Goal: Information Seeking & Learning: Learn about a topic

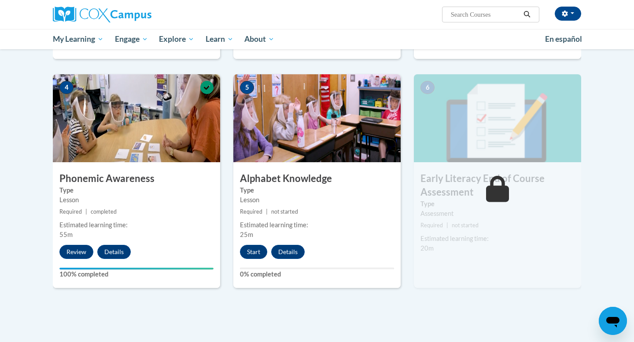
scroll to position [401, 0]
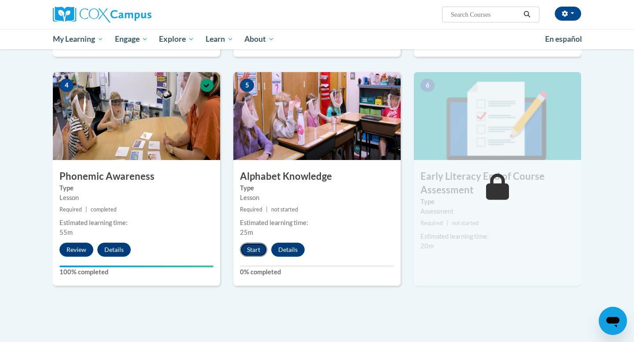
click at [257, 256] on button "Start" at bounding box center [253, 250] width 27 height 14
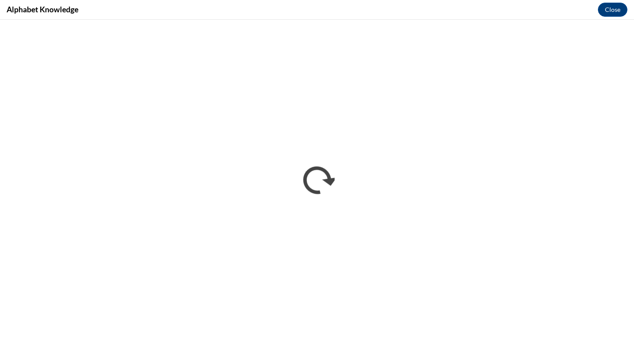
scroll to position [0, 0]
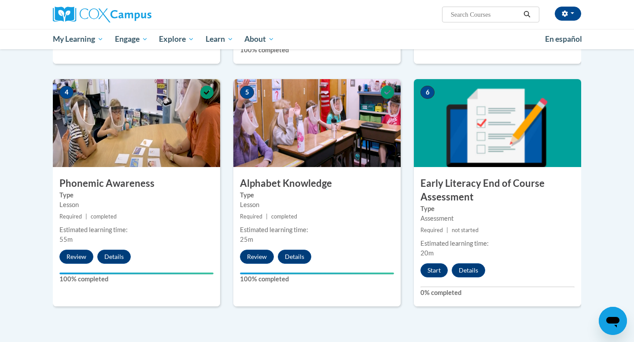
scroll to position [380, 0]
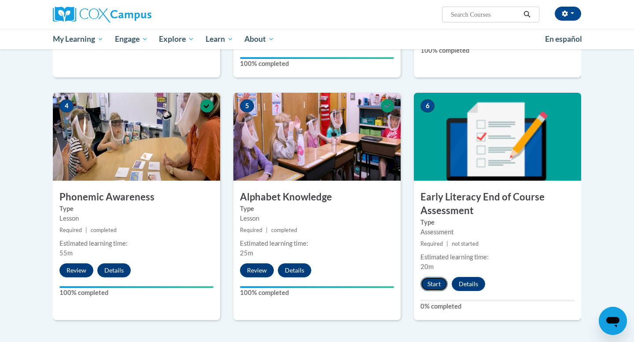
click at [428, 287] on button "Start" at bounding box center [433, 284] width 27 height 14
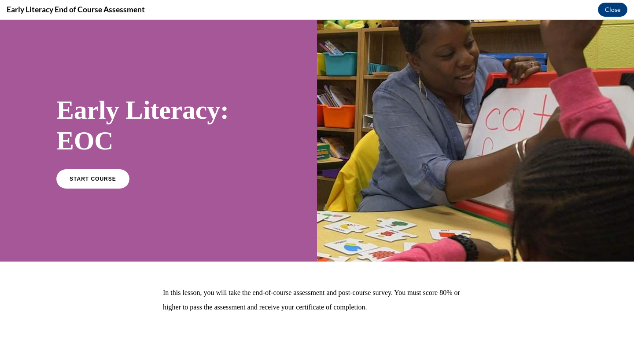
scroll to position [47, 0]
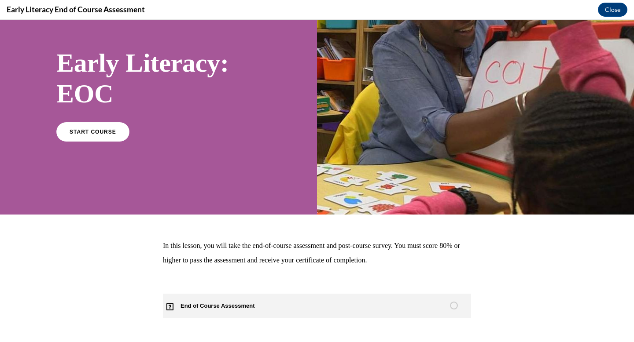
click at [225, 304] on span "End of Course Assessment" at bounding box center [223, 306] width 120 height 25
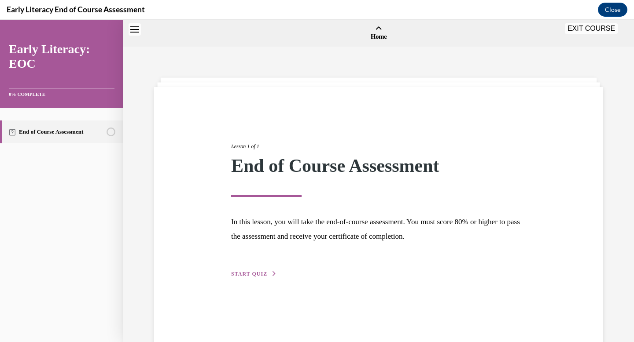
scroll to position [27, 0]
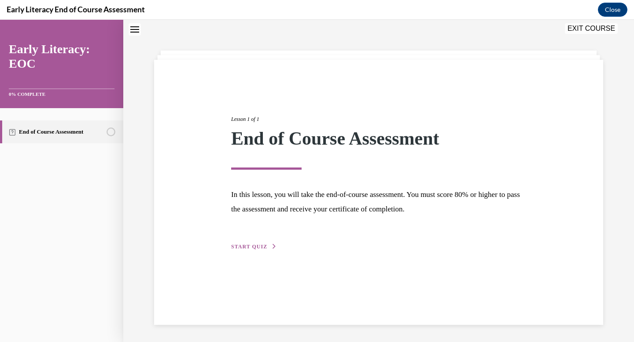
click at [261, 248] on span "START QUIZ" at bounding box center [249, 247] width 36 height 6
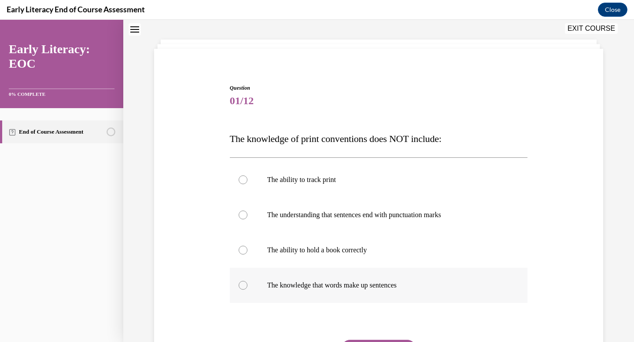
scroll to position [41, 0]
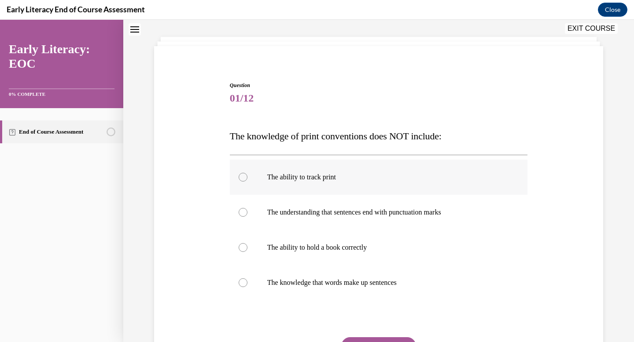
click at [367, 176] on p "The ability to track print" at bounding box center [386, 177] width 239 height 9
click at [356, 209] on p "The understanding that sentences end with punctuation marks" at bounding box center [386, 212] width 239 height 9
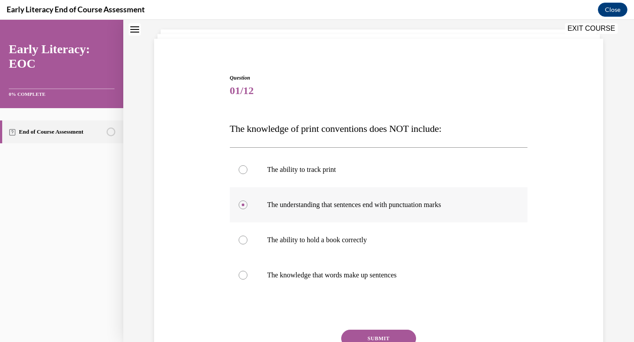
scroll to position [51, 0]
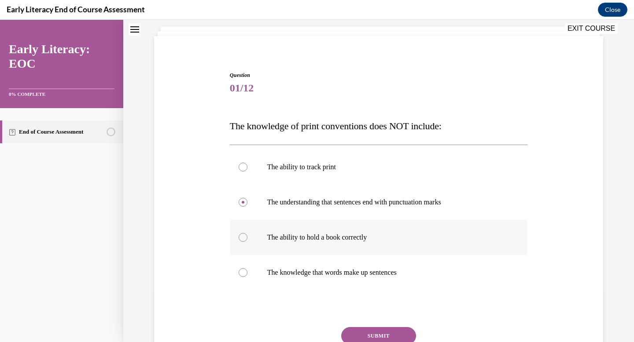
click at [384, 235] on p "The ability to hold a book correctly" at bounding box center [386, 237] width 239 height 9
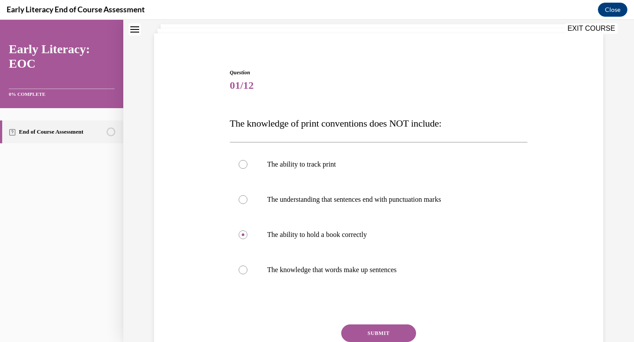
click at [371, 329] on button "SUBMIT" at bounding box center [378, 334] width 75 height 18
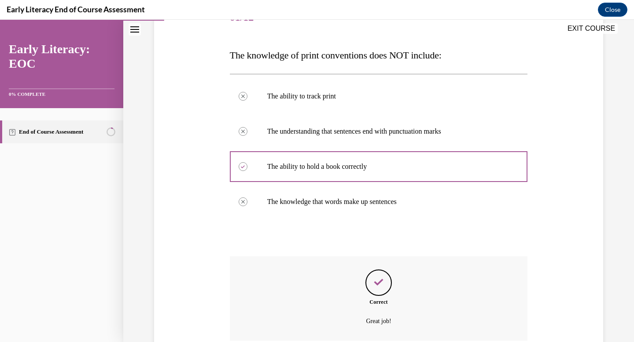
scroll to position [197, 0]
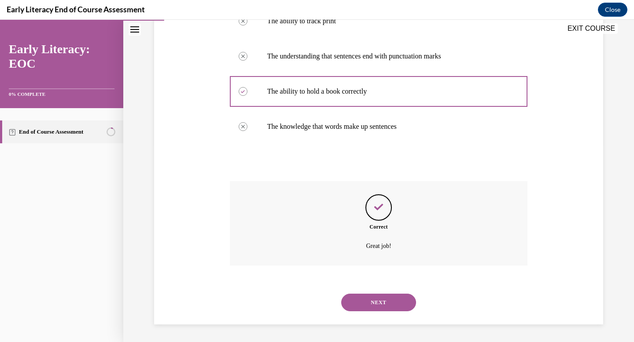
click at [399, 302] on button "NEXT" at bounding box center [378, 303] width 75 height 18
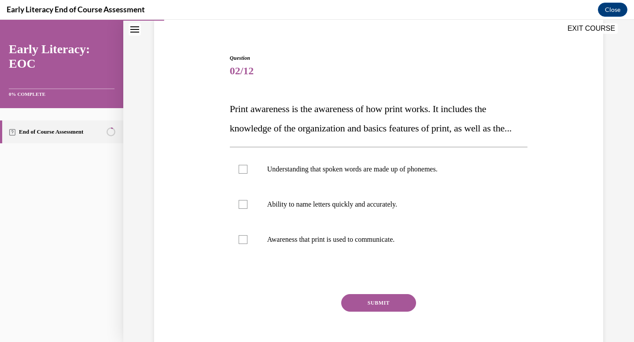
scroll to position [73, 0]
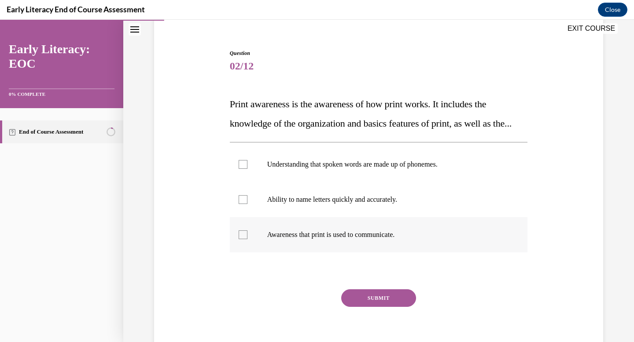
click at [374, 253] on div at bounding box center [379, 234] width 298 height 35
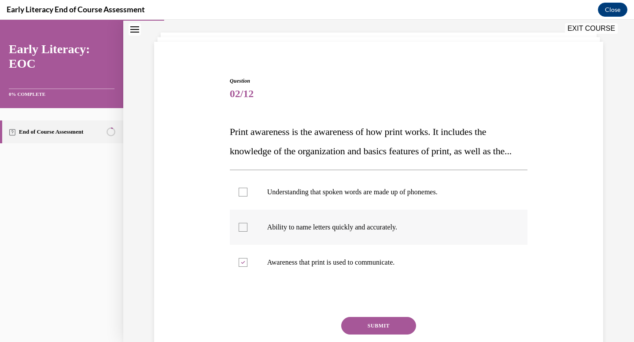
scroll to position [118, 0]
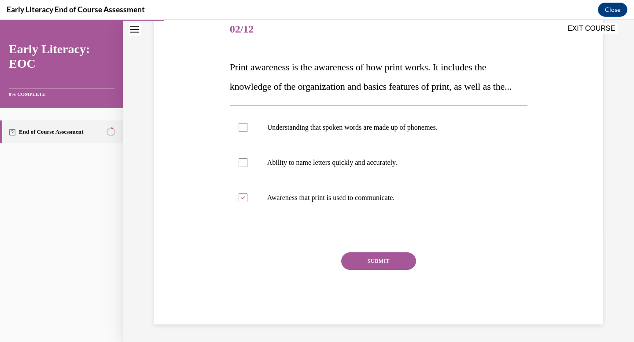
click at [382, 270] on button "SUBMIT" at bounding box center [378, 262] width 75 height 18
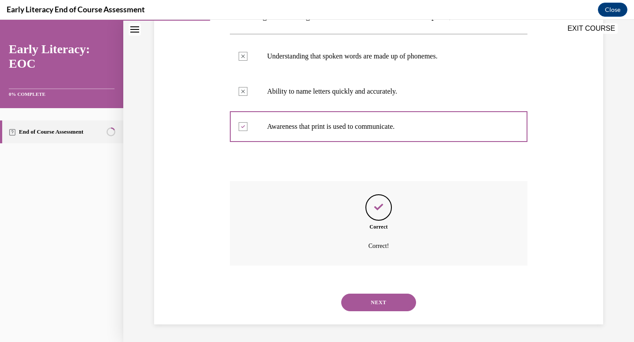
scroll to position [201, 0]
click at [374, 311] on button "NEXT" at bounding box center [378, 303] width 75 height 18
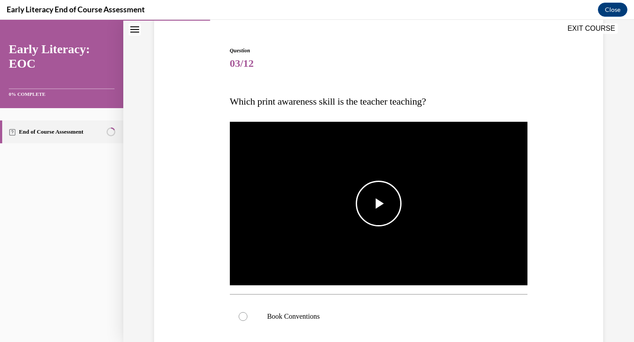
scroll to position [109, 0]
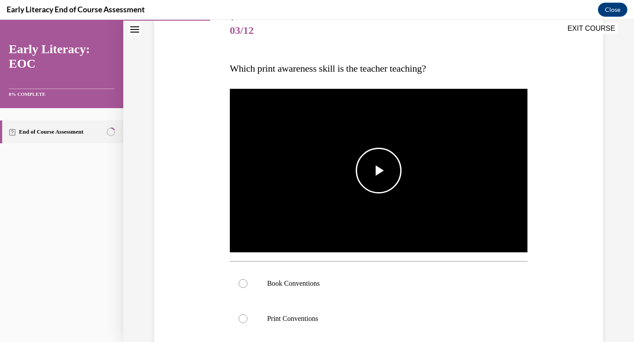
click at [378, 171] on span "Video player" at bounding box center [378, 171] width 0 height 0
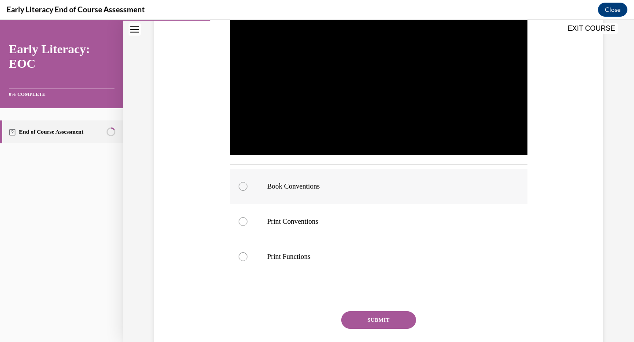
scroll to position [207, 0]
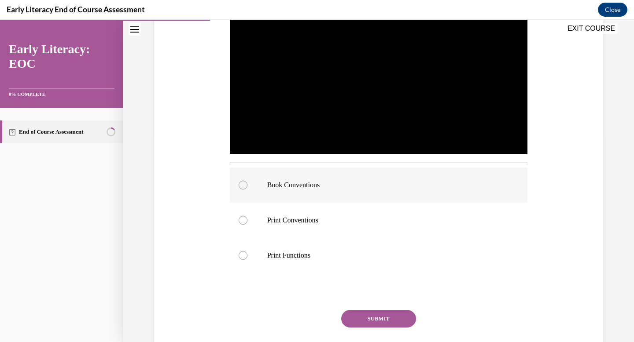
click at [306, 186] on p "Book Conventions" at bounding box center [386, 185] width 239 height 9
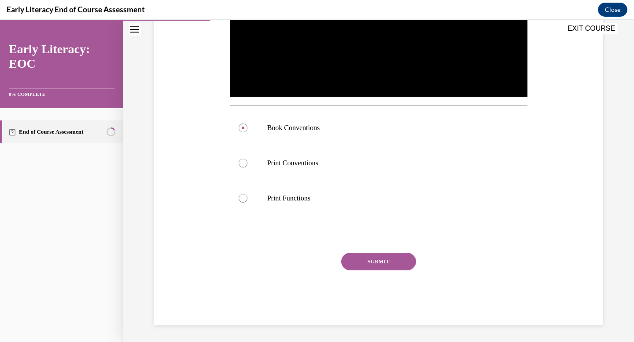
click at [395, 268] on button "SUBMIT" at bounding box center [378, 262] width 75 height 18
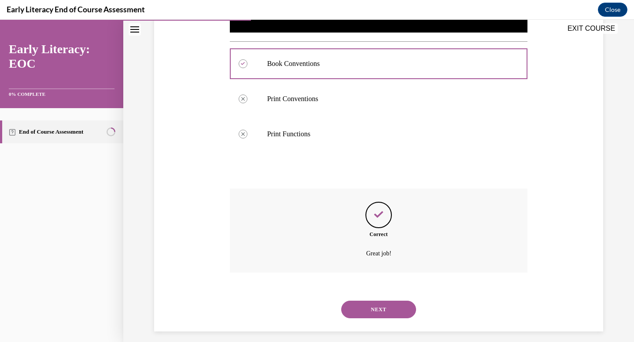
scroll to position [336, 0]
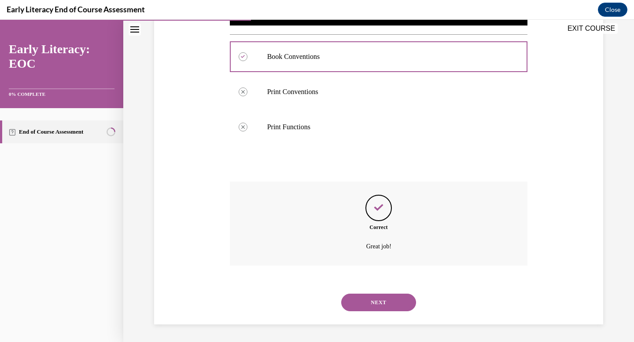
click at [375, 304] on button "NEXT" at bounding box center [378, 303] width 75 height 18
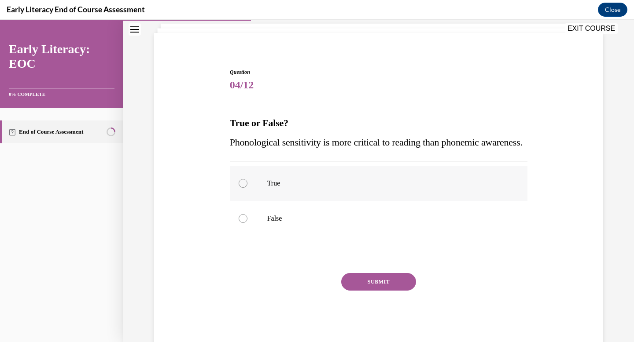
scroll to position [54, 0]
click at [284, 188] on p "True" at bounding box center [386, 184] width 239 height 9
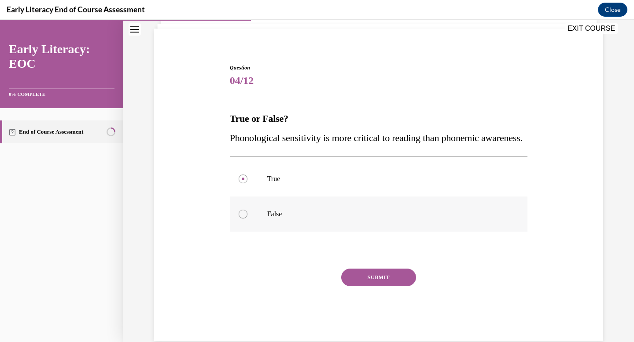
click at [357, 232] on div at bounding box center [379, 214] width 298 height 35
click at [409, 197] on div at bounding box center [379, 179] width 298 height 35
click at [388, 287] on button "SUBMIT" at bounding box center [378, 278] width 75 height 18
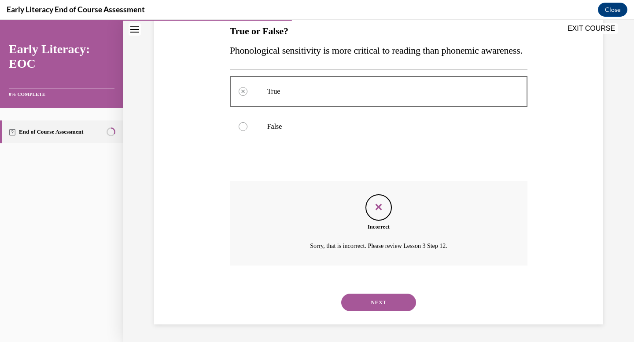
scroll to position [165, 0]
click at [376, 301] on button "NEXT" at bounding box center [378, 303] width 75 height 18
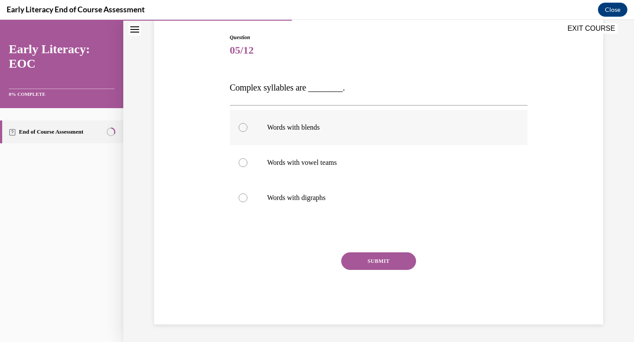
scroll to position [89, 0]
click at [333, 169] on div at bounding box center [379, 162] width 298 height 35
click at [327, 194] on p "Words with digraphs" at bounding box center [386, 198] width 239 height 9
click at [351, 136] on div at bounding box center [379, 127] width 298 height 35
click at [390, 265] on button "SUBMIT" at bounding box center [378, 262] width 75 height 18
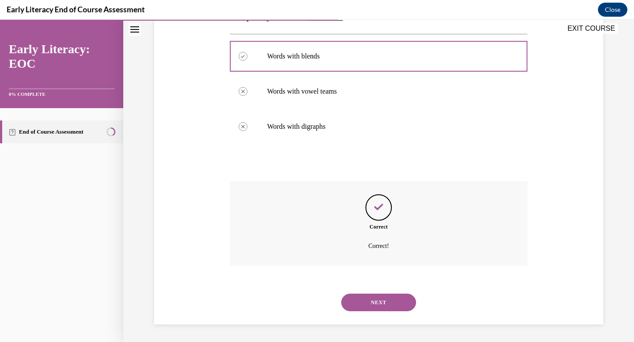
click at [375, 298] on button "NEXT" at bounding box center [378, 303] width 75 height 18
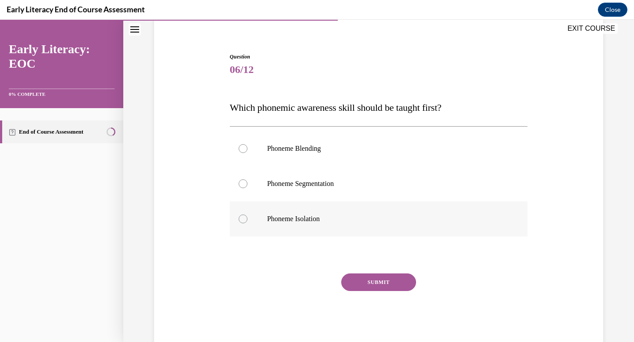
scroll to position [69, 0]
click at [397, 185] on p "Phoneme Segmentation" at bounding box center [386, 184] width 239 height 9
click at [401, 278] on button "SUBMIT" at bounding box center [378, 283] width 75 height 18
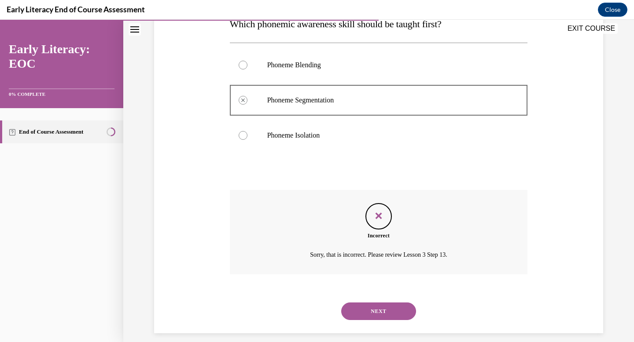
scroll to position [151, 0]
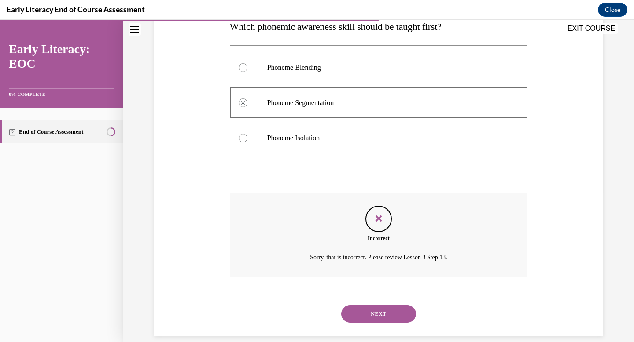
click at [257, 140] on div at bounding box center [379, 138] width 298 height 35
click at [245, 140] on div at bounding box center [243, 138] width 9 height 9
click at [404, 316] on button "NEXT" at bounding box center [378, 314] width 75 height 18
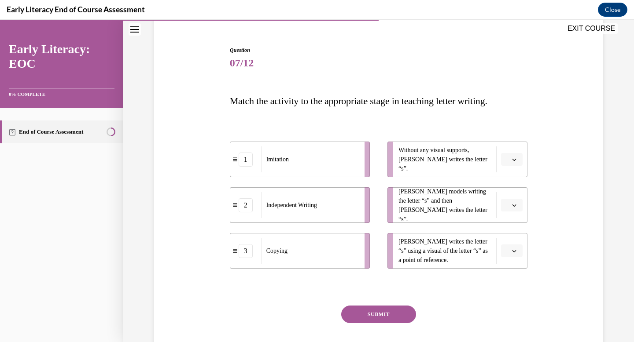
scroll to position [86, 0]
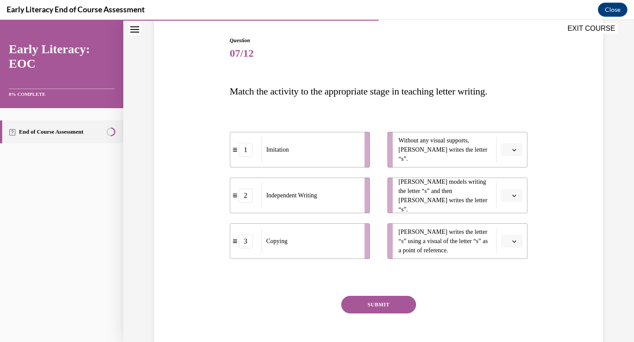
click at [508, 244] on span "Please select an option" at bounding box center [507, 241] width 3 height 9
drag, startPoint x: 230, startPoint y: 235, endPoint x: 239, endPoint y: 159, distance: 76.2
click at [239, 159] on div "3" at bounding box center [254, 165] width 31 height 14
drag, startPoint x: 295, startPoint y: 185, endPoint x: 298, endPoint y: 236, distance: 51.2
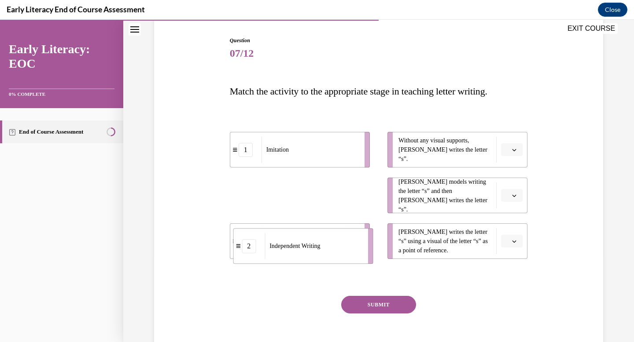
click at [298, 236] on div "Independent Writing" at bounding box center [313, 246] width 97 height 26
click at [512, 152] on icon "button" at bounding box center [514, 150] width 4 height 4
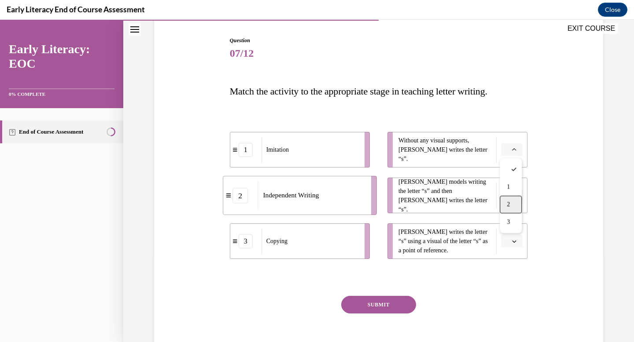
click at [508, 198] on div "2" at bounding box center [511, 205] width 22 height 18
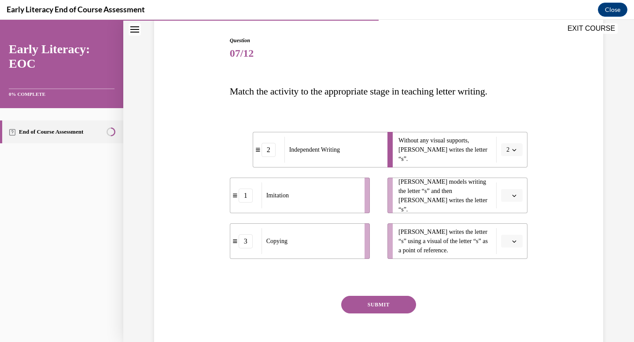
click at [511, 196] on span "button" at bounding box center [514, 196] width 6 height 6
click at [510, 229] on div "1" at bounding box center [511, 233] width 22 height 18
click at [512, 241] on icon "button" at bounding box center [514, 242] width 4 height 2
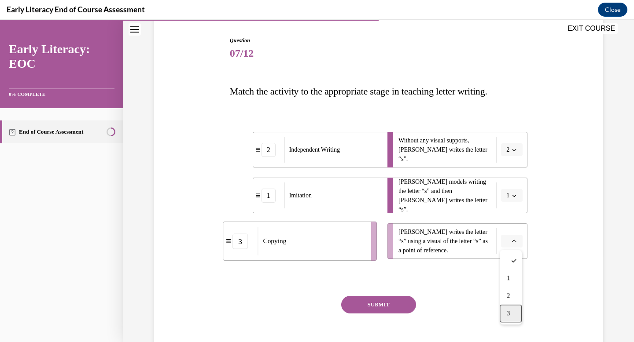
click at [507, 316] on span "3" at bounding box center [508, 313] width 3 height 7
click at [364, 308] on button "SUBMIT" at bounding box center [378, 305] width 75 height 18
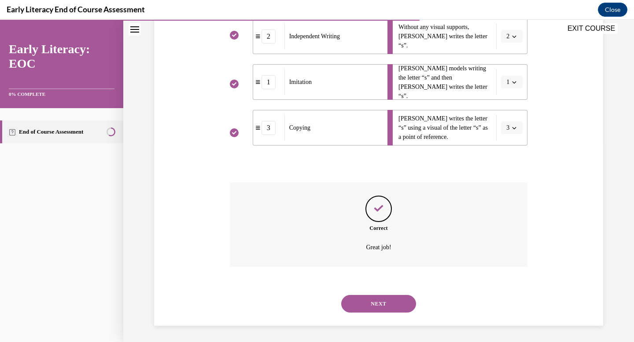
scroll to position [201, 0]
click at [380, 308] on button "NEXT" at bounding box center [378, 303] width 75 height 18
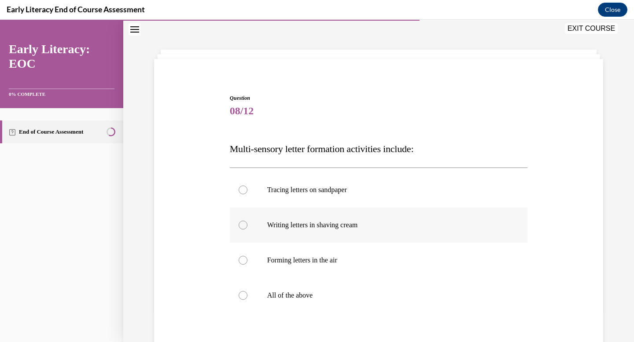
scroll to position [37, 0]
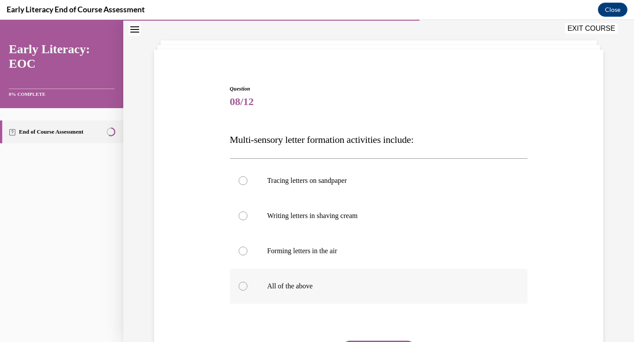
click at [312, 295] on div at bounding box center [379, 286] width 298 height 35
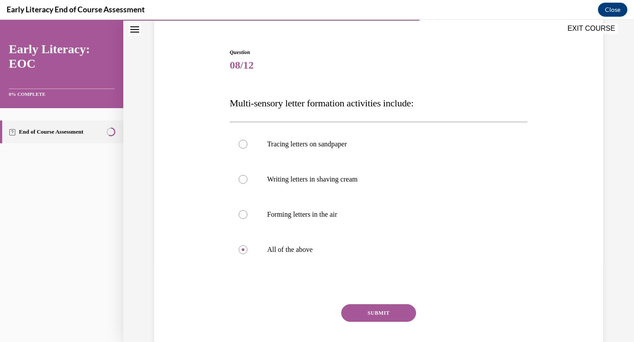
click at [374, 309] on button "SUBMIT" at bounding box center [378, 314] width 75 height 18
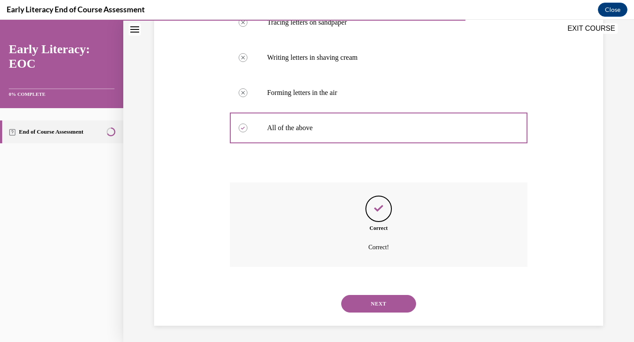
scroll to position [197, 0]
click at [392, 305] on button "NEXT" at bounding box center [378, 303] width 75 height 18
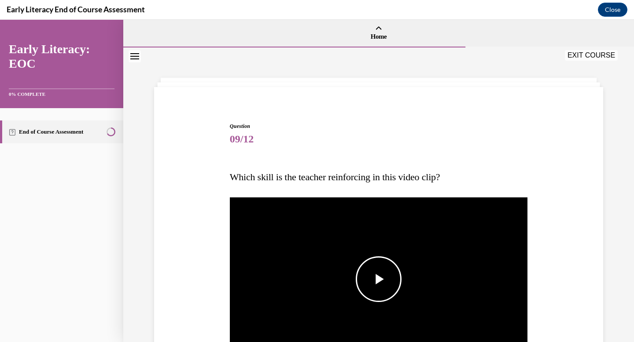
scroll to position [43, 0]
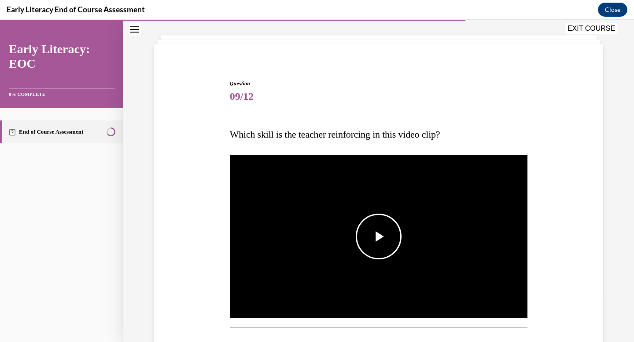
click at [378, 237] on span "Video player" at bounding box center [378, 237] width 0 height 0
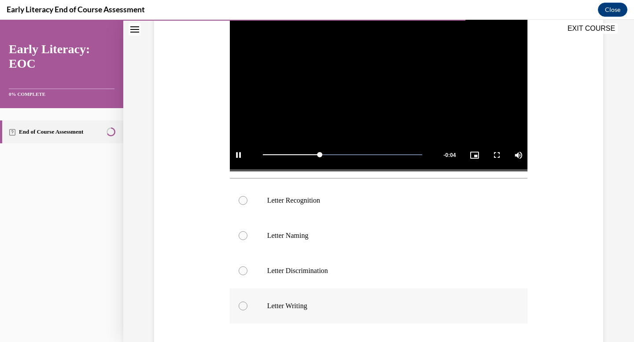
scroll to position [197, 0]
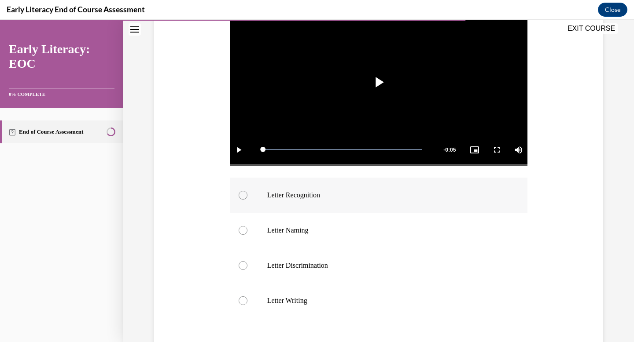
click at [326, 205] on div at bounding box center [379, 195] width 298 height 35
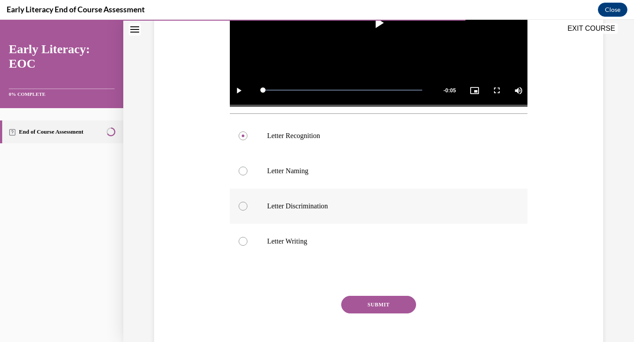
scroll to position [264, 0]
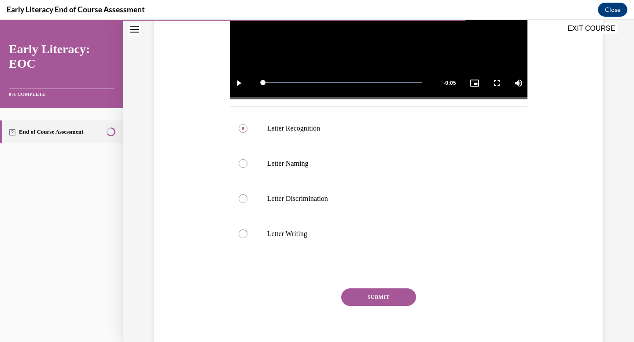
click at [406, 300] on button "SUBMIT" at bounding box center [378, 298] width 75 height 18
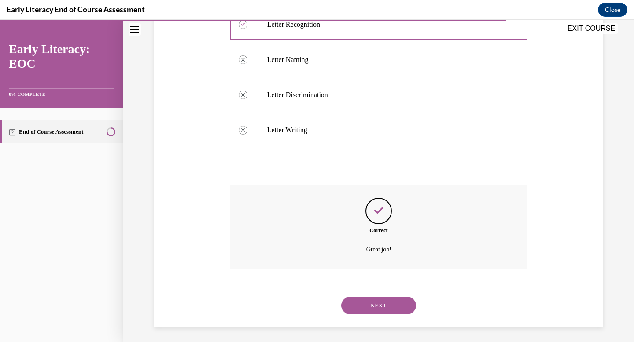
scroll to position [371, 0]
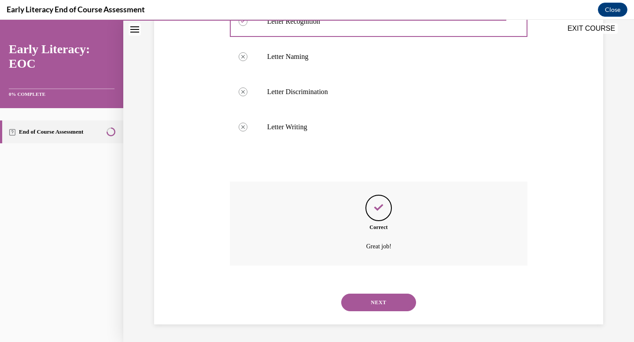
click at [404, 301] on button "NEXT" at bounding box center [378, 303] width 75 height 18
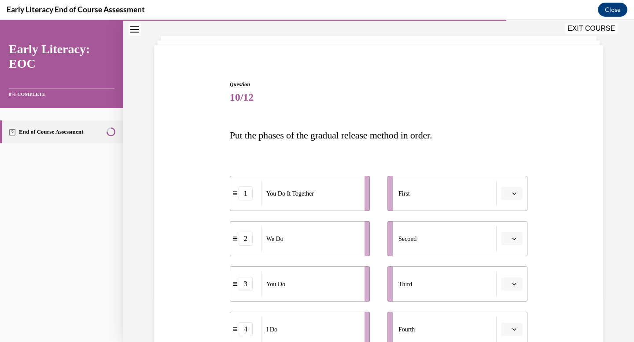
scroll to position [54, 0]
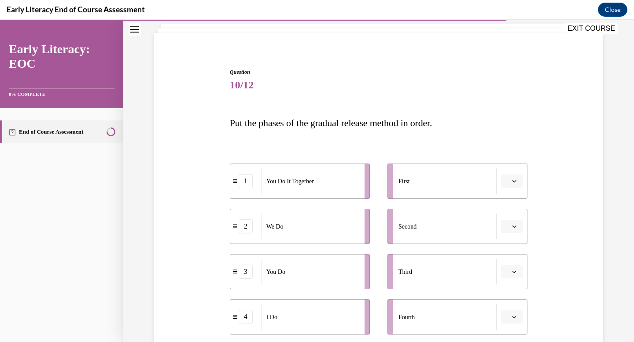
click at [514, 180] on icon "button" at bounding box center [514, 181] width 4 height 4
click at [506, 271] on div "4" at bounding box center [511, 272] width 22 height 18
click at [513, 230] on button "button" at bounding box center [512, 226] width 22 height 13
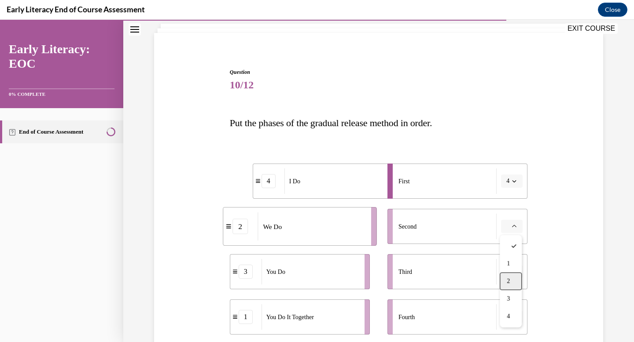
click at [510, 289] on div "2" at bounding box center [511, 282] width 22 height 18
click at [513, 276] on button "button" at bounding box center [512, 271] width 22 height 13
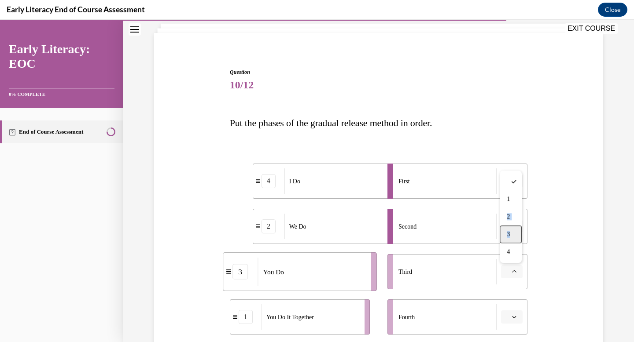
drag, startPoint x: 513, startPoint y: 206, endPoint x: 512, endPoint y: 234, distance: 28.6
click at [512, 235] on div "1 2 3 4" at bounding box center [511, 217] width 22 height 92
click at [512, 234] on div "3" at bounding box center [511, 235] width 22 height 18
click at [512, 276] on button "3" at bounding box center [512, 271] width 22 height 13
click at [510, 317] on button "button" at bounding box center [512, 317] width 22 height 13
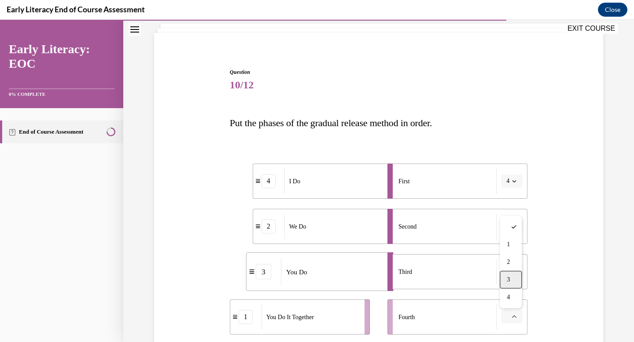
click at [512, 281] on div "3" at bounding box center [511, 280] width 22 height 18
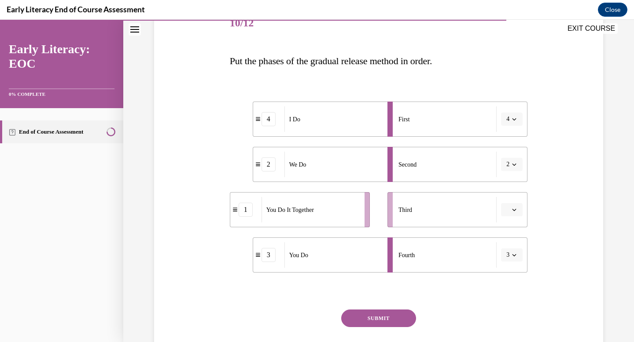
scroll to position [118, 0]
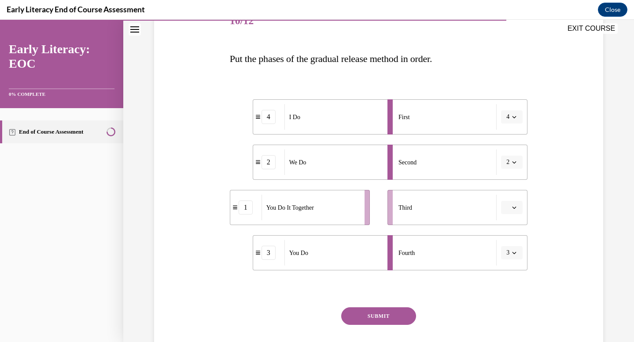
click at [514, 205] on span "button" at bounding box center [514, 208] width 6 height 6
click at [509, 298] on span "4" at bounding box center [508, 297] width 3 height 7
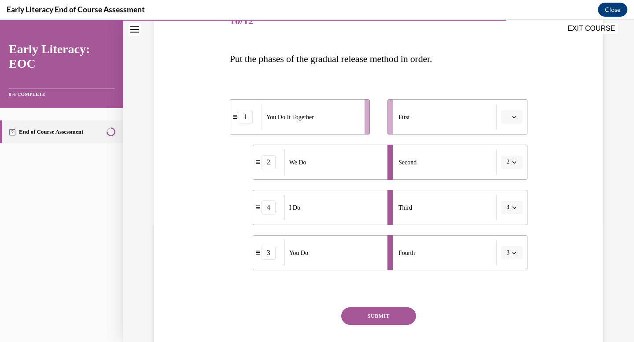
click at [517, 119] on span "button" at bounding box center [514, 117] width 6 height 6
click at [467, 209] on div "Third" at bounding box center [447, 208] width 98 height 26
click at [514, 207] on icon "button" at bounding box center [514, 208] width 4 height 4
click at [507, 243] on span "1" at bounding box center [506, 245] width 3 height 7
click at [516, 118] on icon "button" at bounding box center [514, 117] width 4 height 4
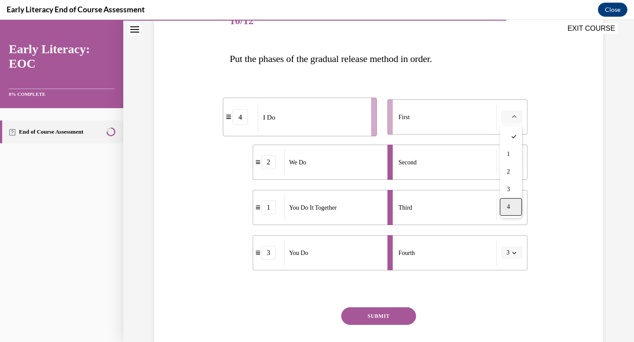
click at [511, 204] on div "4" at bounding box center [511, 207] width 22 height 18
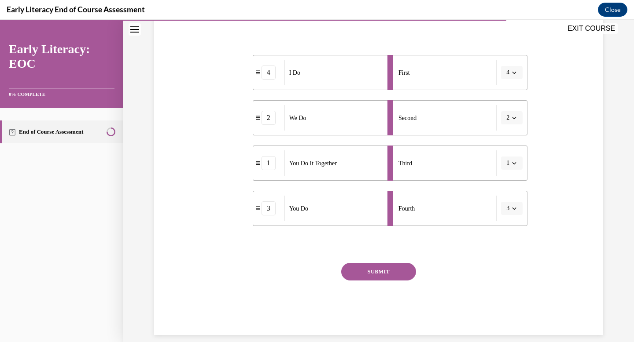
click at [382, 273] on button "SUBMIT" at bounding box center [378, 272] width 75 height 18
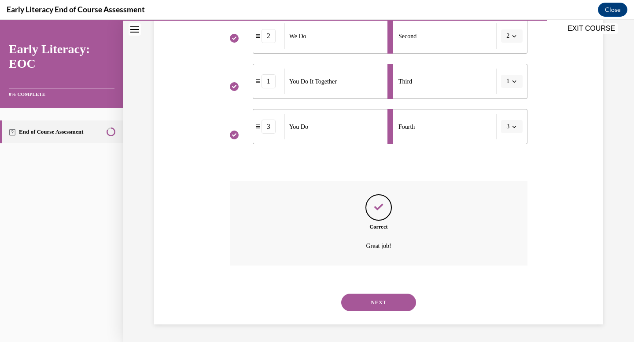
click at [371, 301] on button "NEXT" at bounding box center [378, 303] width 75 height 18
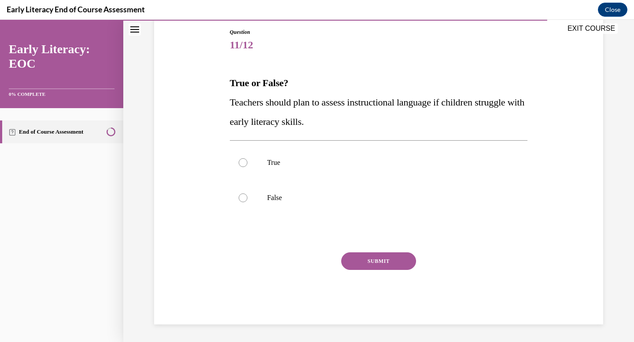
scroll to position [94, 0]
click at [301, 202] on p "False" at bounding box center [386, 198] width 239 height 9
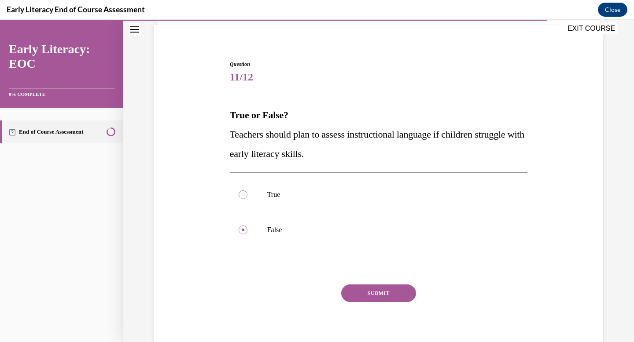
scroll to position [60, 0]
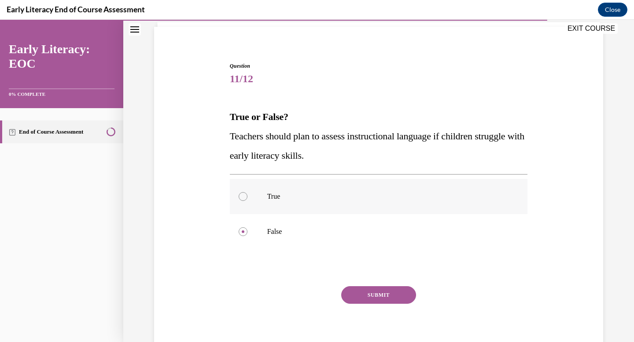
click at [309, 195] on p "True" at bounding box center [386, 196] width 239 height 9
click at [370, 299] on button "SUBMIT" at bounding box center [378, 296] width 75 height 18
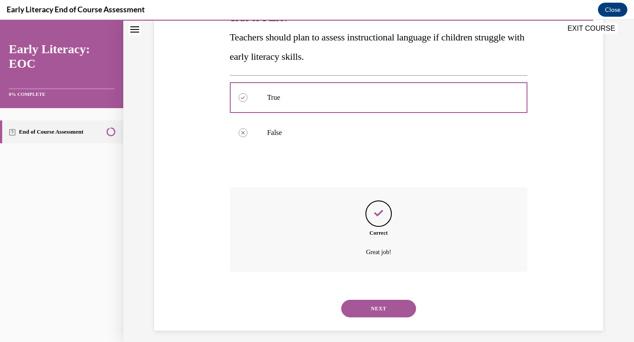
scroll to position [165, 0]
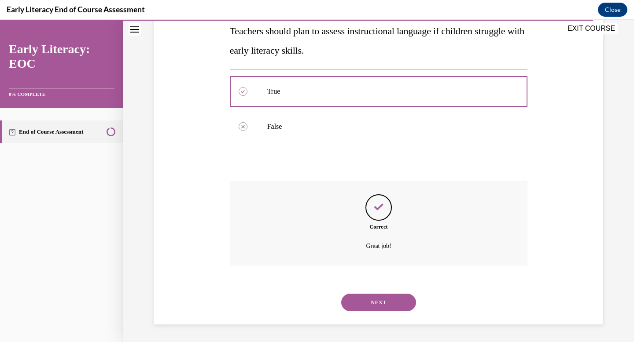
click at [379, 305] on button "NEXT" at bounding box center [378, 303] width 75 height 18
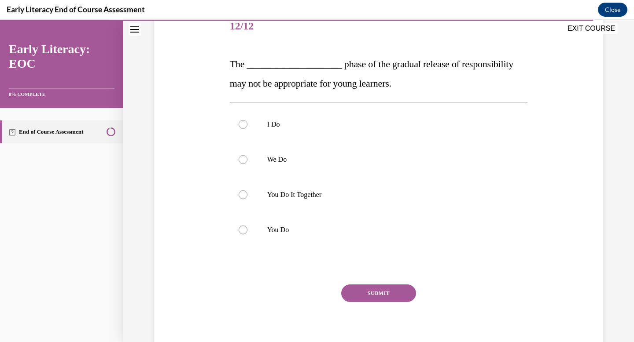
scroll to position [88, 0]
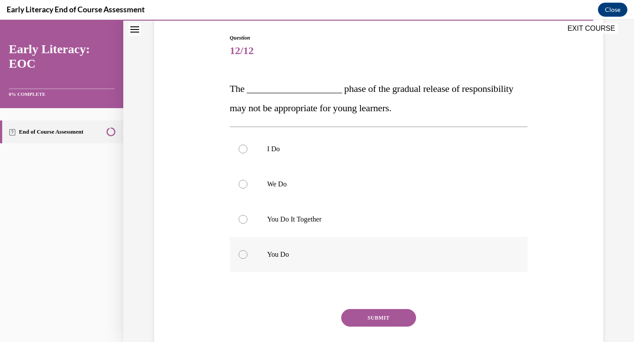
click at [264, 247] on div at bounding box center [379, 254] width 298 height 35
click at [374, 309] on div "Question 12/12 The ____________________ phase of the gradual release of respons…" at bounding box center [379, 208] width 298 height 348
click at [372, 317] on button "SUBMIT" at bounding box center [378, 318] width 75 height 18
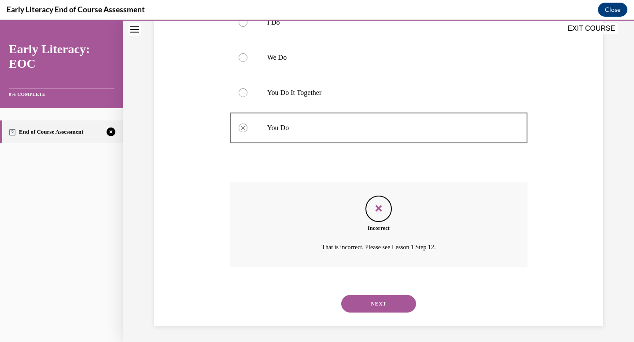
scroll to position [217, 0]
click at [380, 306] on button "NEXT" at bounding box center [378, 303] width 75 height 18
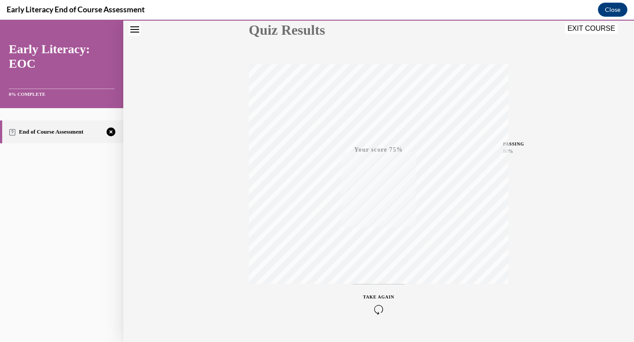
scroll to position [129, 0]
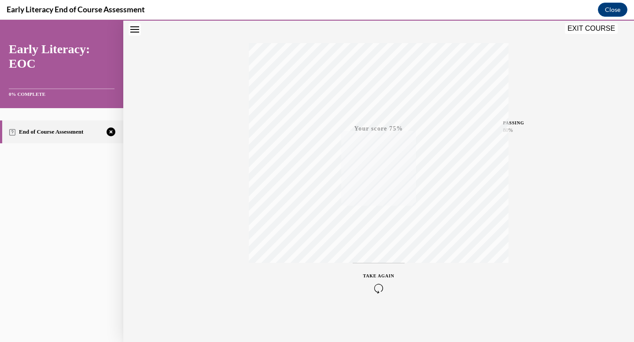
click at [379, 284] on icon "button" at bounding box center [378, 289] width 31 height 10
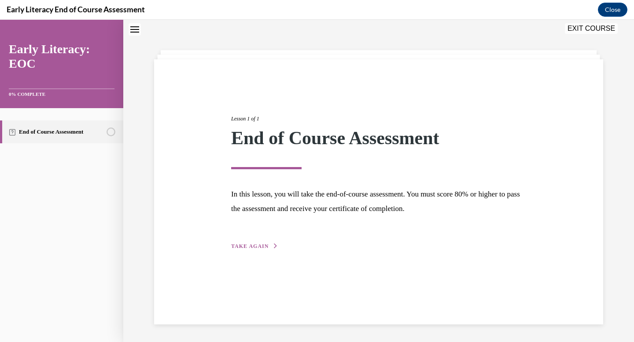
scroll to position [28, 0]
click at [249, 247] on span "TAKE AGAIN" at bounding box center [249, 246] width 37 height 6
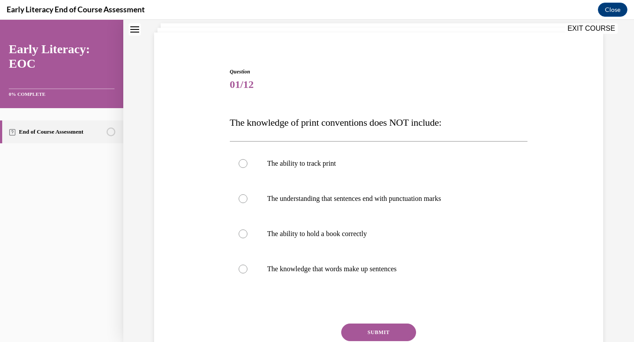
scroll to position [72, 0]
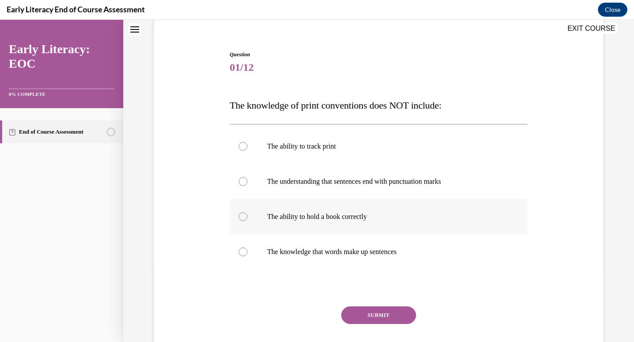
click at [364, 226] on div at bounding box center [379, 216] width 298 height 35
click at [386, 320] on button "SUBMIT" at bounding box center [378, 316] width 75 height 18
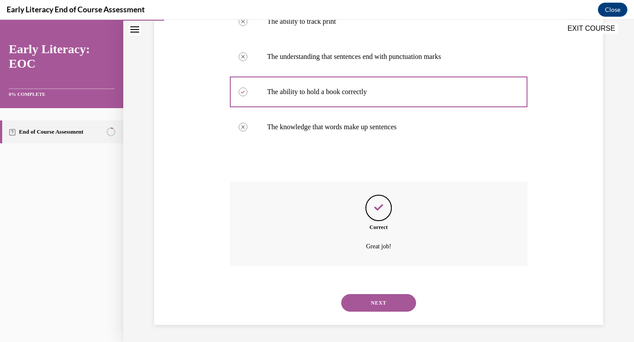
scroll to position [197, 0]
click at [401, 303] on button "NEXT" at bounding box center [378, 303] width 75 height 18
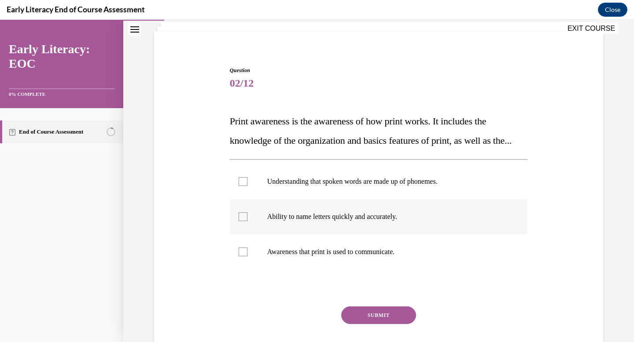
scroll to position [63, 0]
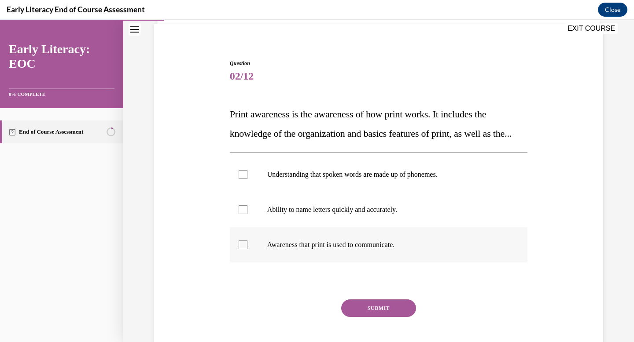
click at [316, 256] on div at bounding box center [379, 245] width 298 height 35
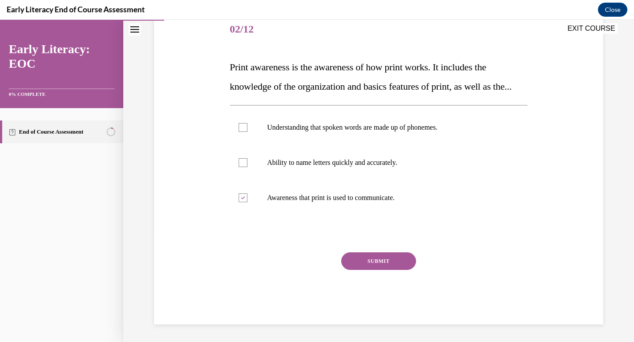
click at [364, 270] on button "SUBMIT" at bounding box center [378, 262] width 75 height 18
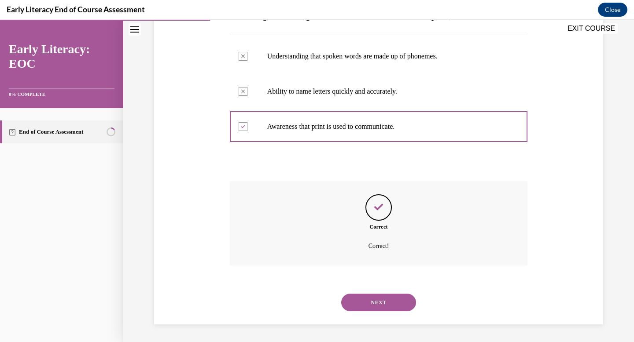
scroll to position [201, 0]
click at [375, 312] on div "NEXT" at bounding box center [379, 302] width 298 height 35
click at [387, 301] on button "NEXT" at bounding box center [378, 303] width 75 height 18
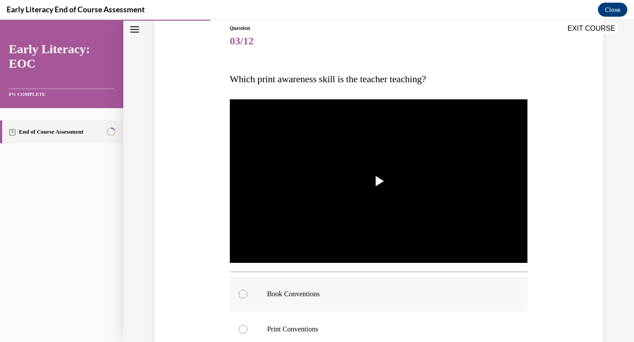
scroll to position [151, 0]
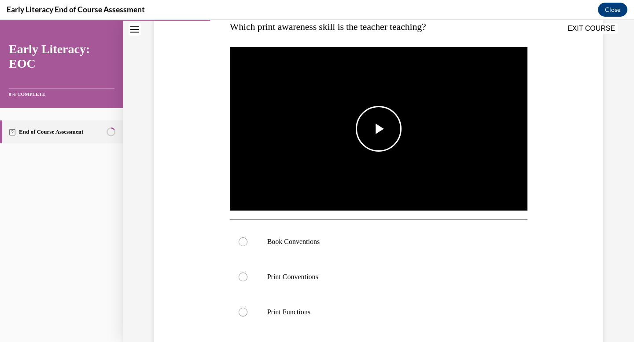
click at [373, 152] on img "Video player" at bounding box center [379, 129] width 298 height 168
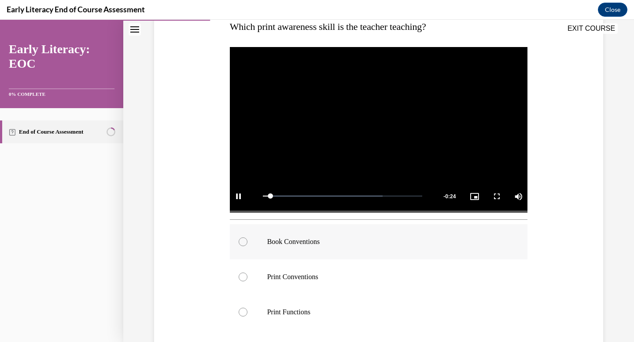
click at [346, 242] on p "Book Conventions" at bounding box center [386, 242] width 239 height 9
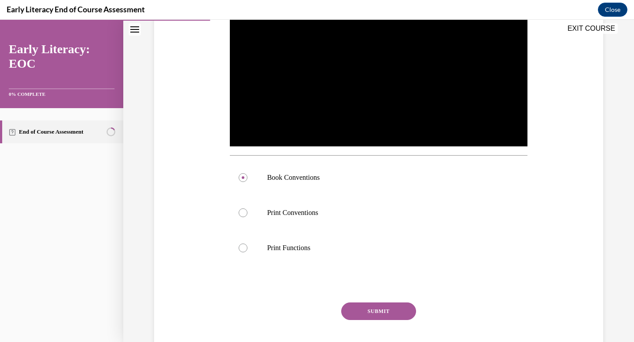
click at [393, 310] on button "SUBMIT" at bounding box center [378, 312] width 75 height 18
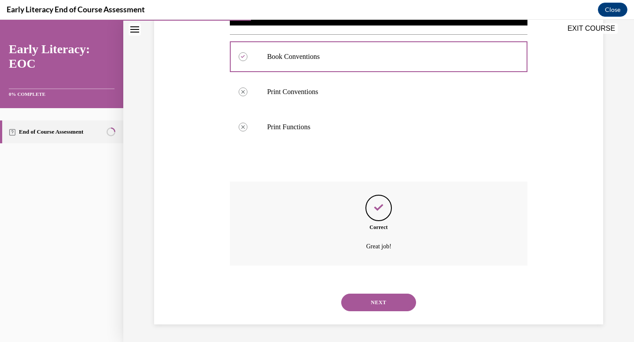
click at [383, 298] on button "NEXT" at bounding box center [378, 303] width 75 height 18
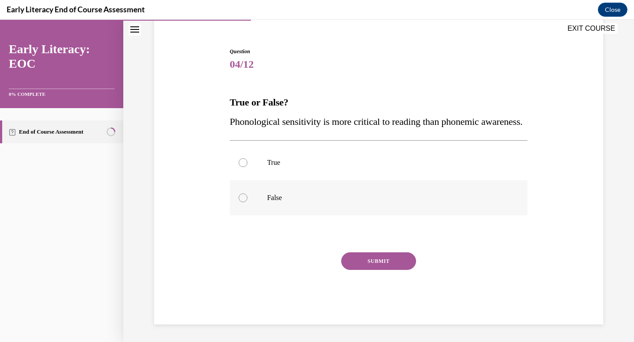
click at [290, 195] on p "False" at bounding box center [386, 198] width 239 height 9
click at [390, 254] on button "SUBMIT" at bounding box center [378, 262] width 75 height 18
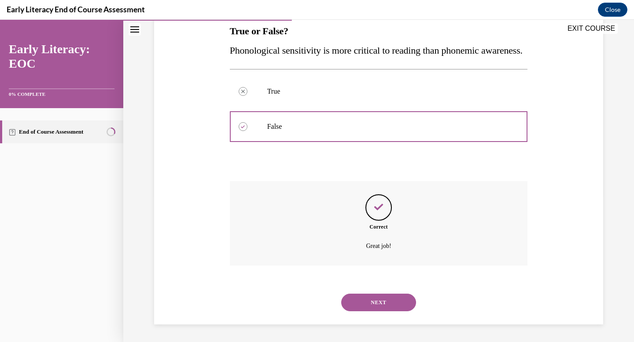
click at [354, 295] on button "NEXT" at bounding box center [378, 303] width 75 height 18
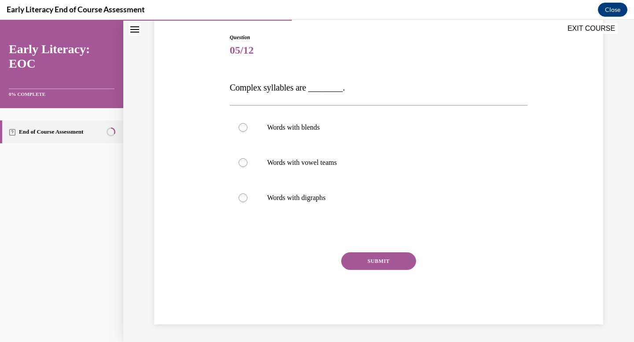
scroll to position [89, 0]
click at [399, 173] on div at bounding box center [379, 162] width 298 height 35
click at [426, 127] on p "Words with blends" at bounding box center [386, 127] width 239 height 9
click at [349, 188] on div at bounding box center [379, 197] width 298 height 35
click at [323, 162] on p "Words with vowel teams" at bounding box center [386, 162] width 239 height 9
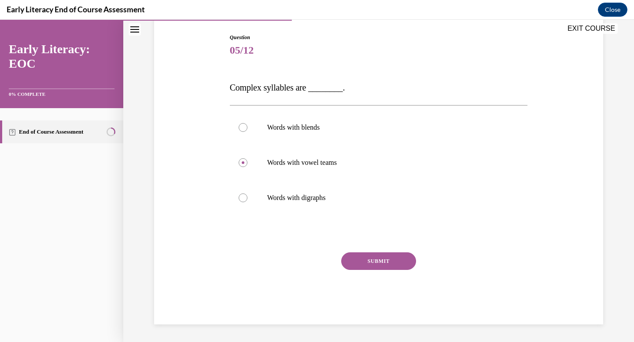
click at [379, 253] on button "SUBMIT" at bounding box center [378, 262] width 75 height 18
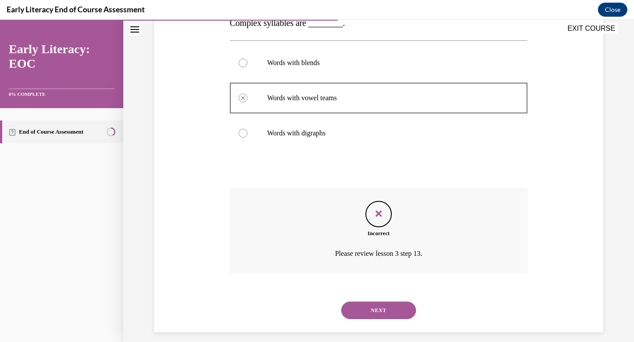
scroll to position [162, 0]
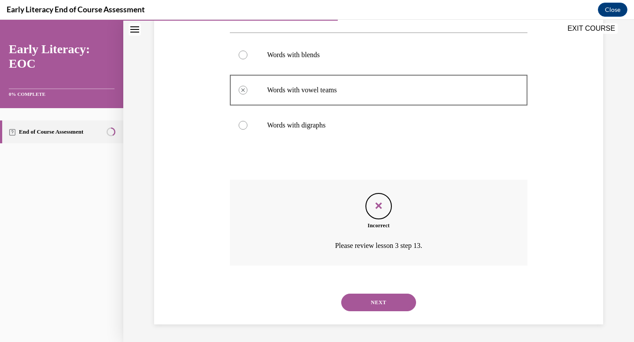
click at [389, 300] on button "NEXT" at bounding box center [378, 303] width 75 height 18
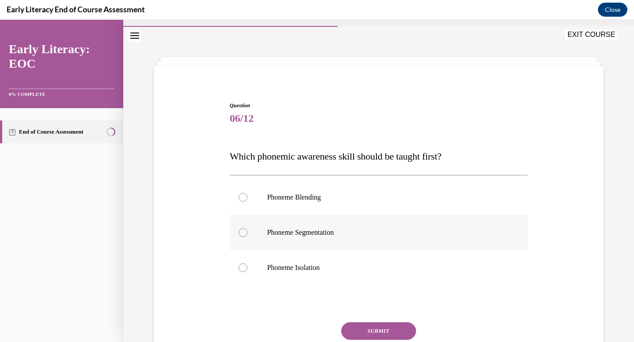
scroll to position [33, 0]
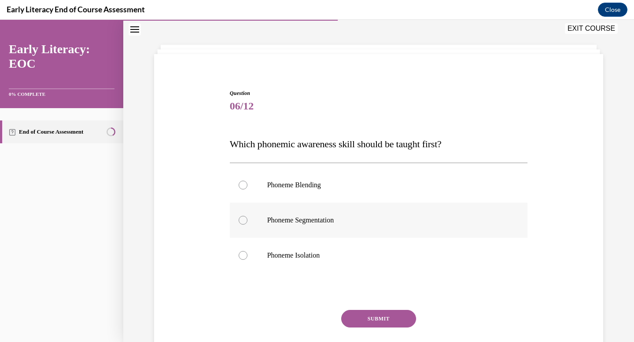
click at [352, 226] on div at bounding box center [379, 220] width 298 height 35
click at [371, 321] on button "SUBMIT" at bounding box center [378, 319] width 75 height 18
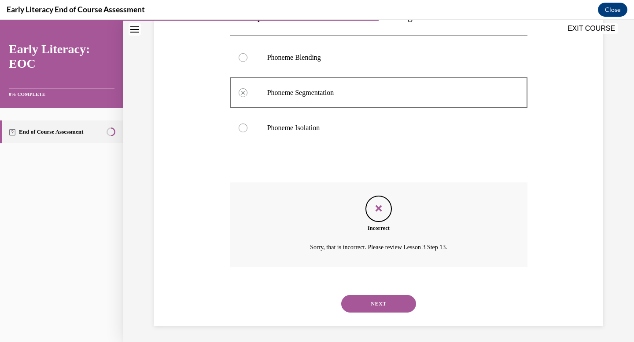
scroll to position [162, 0]
click at [383, 308] on button "NEXT" at bounding box center [378, 303] width 75 height 18
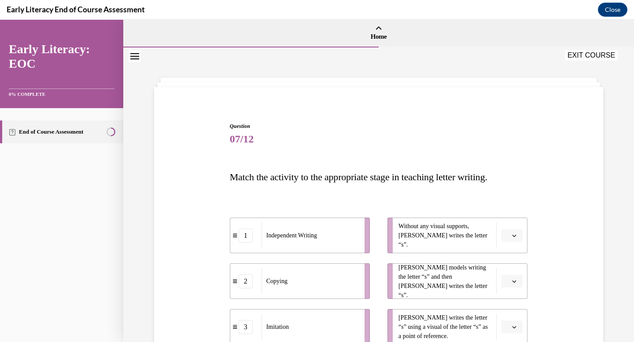
scroll to position [41, 0]
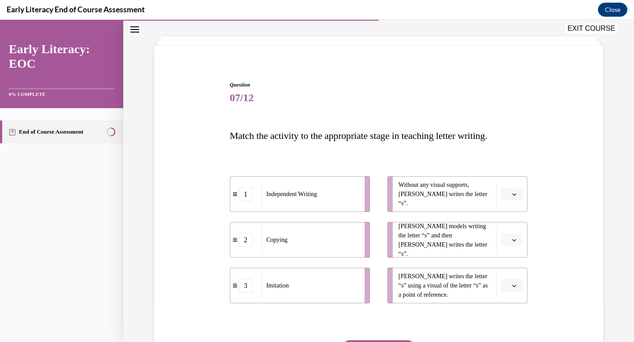
click at [512, 194] on icon "button" at bounding box center [514, 194] width 4 height 4
click at [510, 231] on span "1" at bounding box center [508, 231] width 3 height 7
click at [521, 239] on button "button" at bounding box center [512, 240] width 22 height 13
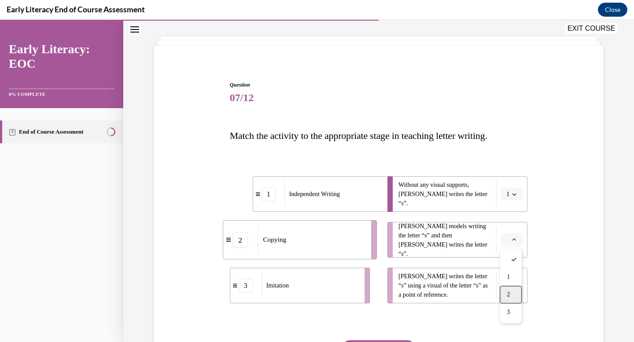
click at [509, 292] on span "2" at bounding box center [508, 294] width 3 height 7
click at [508, 282] on span "Please select an option" at bounding box center [507, 286] width 3 height 9
click at [511, 252] on div "2" at bounding box center [511, 249] width 22 height 18
click at [516, 245] on button "button" at bounding box center [512, 240] width 22 height 13
click at [514, 312] on div "3" at bounding box center [511, 313] width 22 height 18
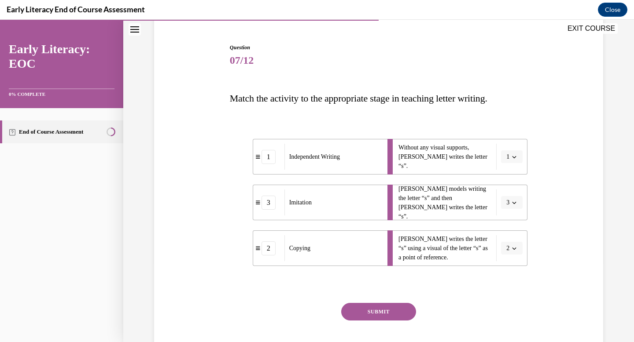
scroll to position [115, 0]
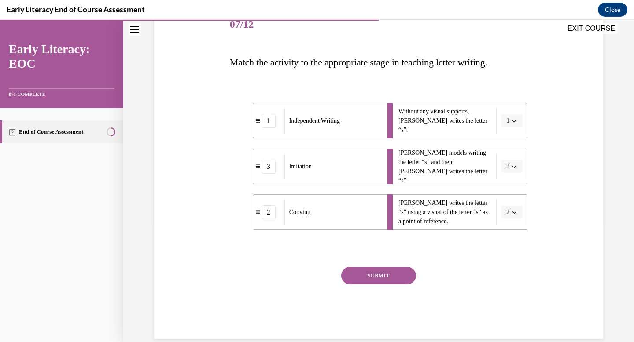
click at [408, 279] on button "SUBMIT" at bounding box center [378, 276] width 75 height 18
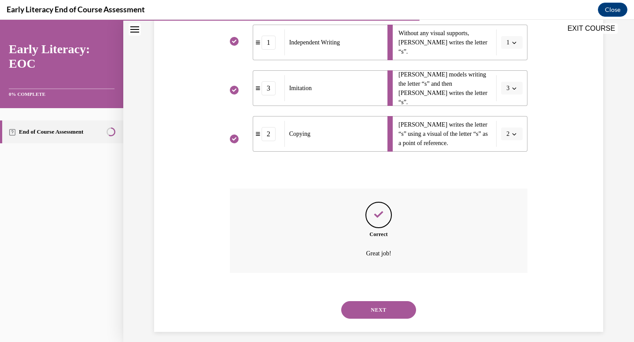
scroll to position [201, 0]
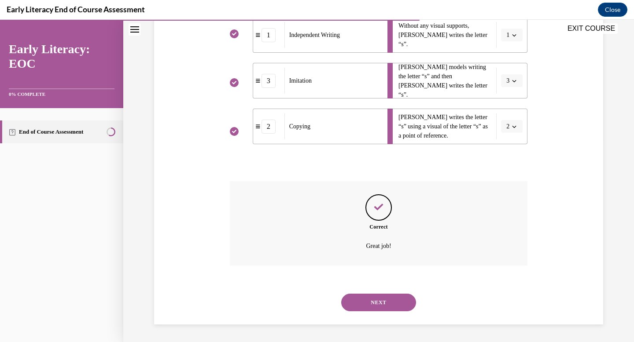
click at [386, 305] on button "NEXT" at bounding box center [378, 303] width 75 height 18
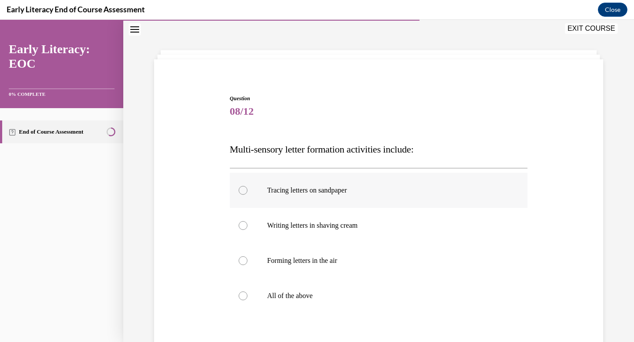
scroll to position [42, 0]
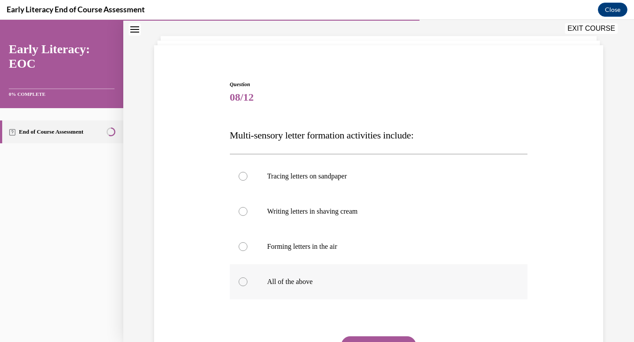
click at [296, 283] on p "All of the above" at bounding box center [386, 282] width 239 height 9
click at [389, 338] on button "SUBMIT" at bounding box center [378, 346] width 75 height 18
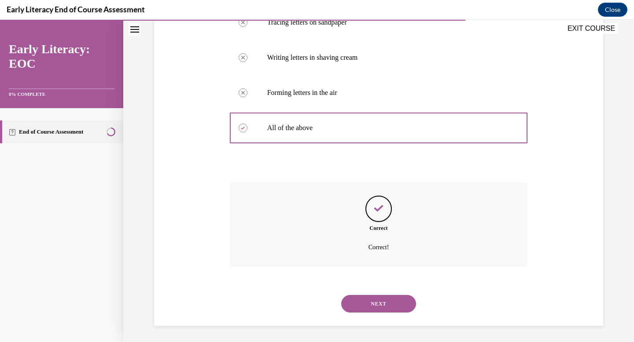
scroll to position [197, 0]
click at [399, 301] on button "NEXT" at bounding box center [378, 303] width 75 height 18
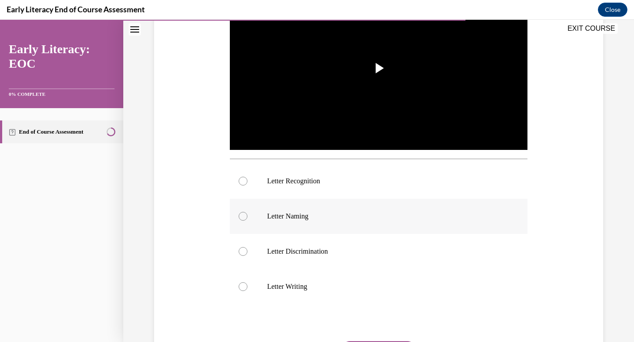
scroll to position [217, 0]
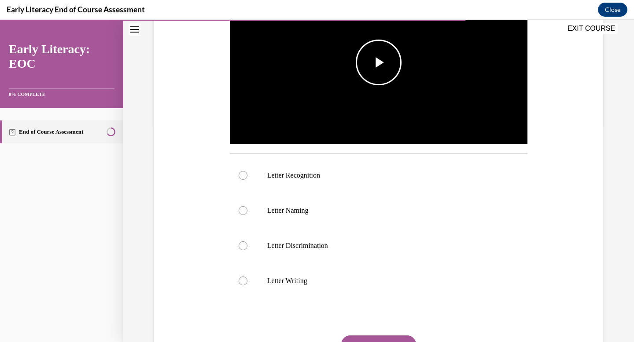
click at [378, 62] on span "Video player" at bounding box center [378, 62] width 0 height 0
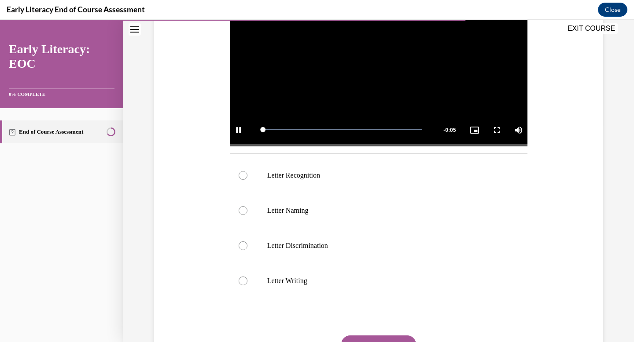
scroll to position [176, 0]
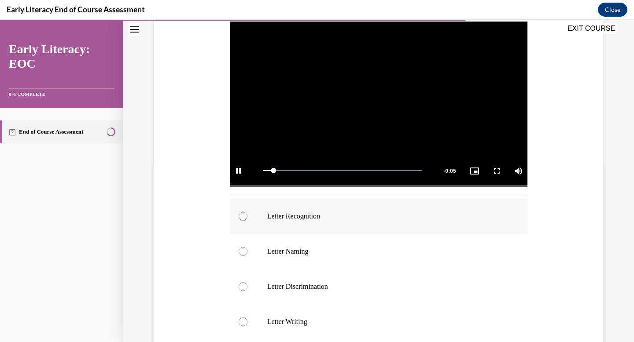
click at [282, 220] on div at bounding box center [379, 216] width 298 height 35
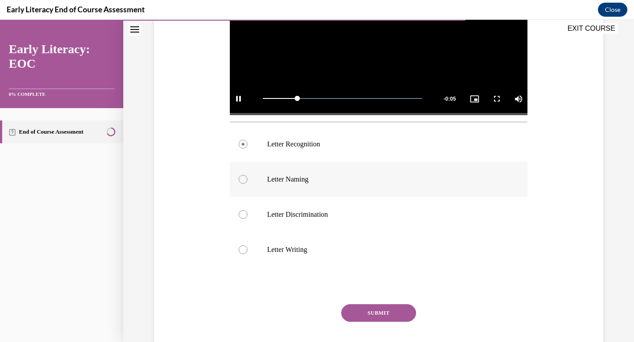
scroll to position [255, 0]
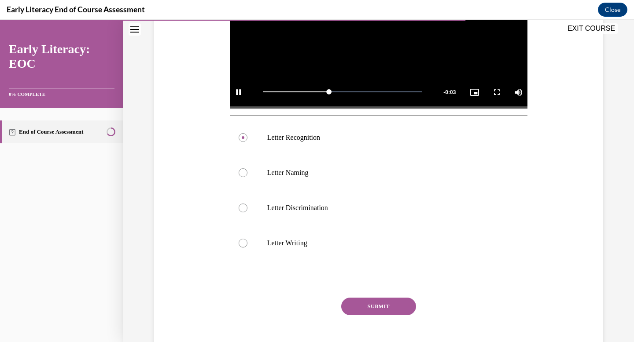
click at [386, 312] on button "SUBMIT" at bounding box center [378, 307] width 75 height 18
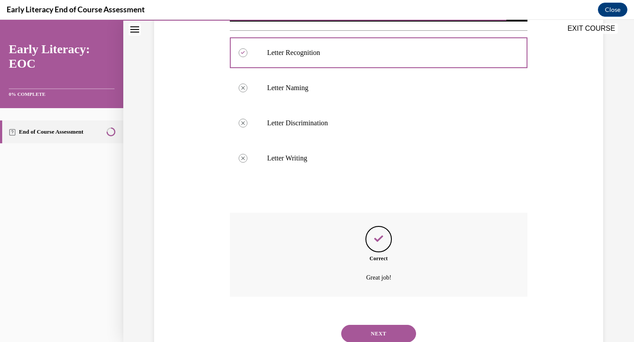
scroll to position [371, 0]
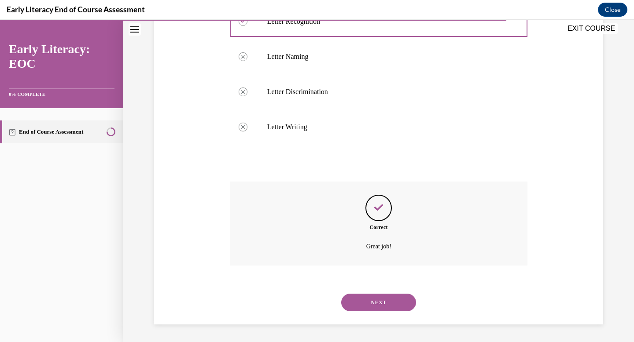
click at [389, 316] on div "NEXT" at bounding box center [379, 302] width 298 height 35
click at [389, 313] on div "NEXT" at bounding box center [379, 302] width 298 height 35
click at [393, 307] on button "NEXT" at bounding box center [378, 303] width 75 height 18
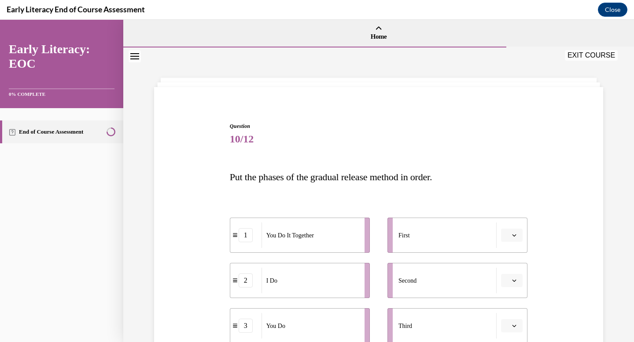
scroll to position [68, 0]
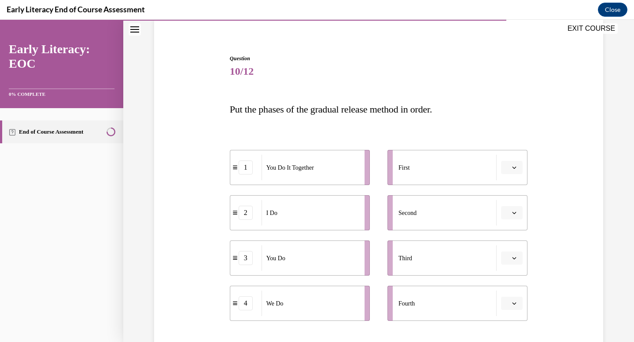
click at [515, 169] on icon "button" at bounding box center [514, 167] width 4 height 4
click at [509, 219] on span "2" at bounding box center [508, 222] width 3 height 7
click at [518, 307] on button "button" at bounding box center [512, 303] width 22 height 13
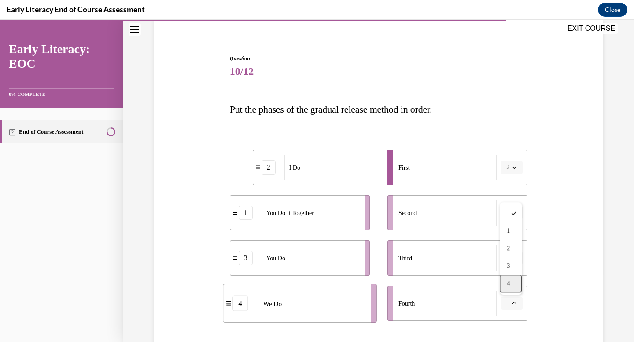
click at [514, 280] on div "4" at bounding box center [511, 284] width 22 height 18
click at [511, 304] on button "4" at bounding box center [512, 303] width 22 height 13
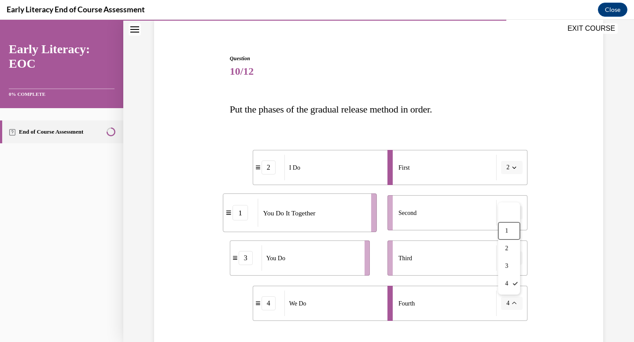
click at [469, 227] on li "Second" at bounding box center [457, 212] width 140 height 35
click at [510, 215] on button "button" at bounding box center [512, 212] width 22 height 13
click at [511, 297] on div "4" at bounding box center [511, 303] width 22 height 18
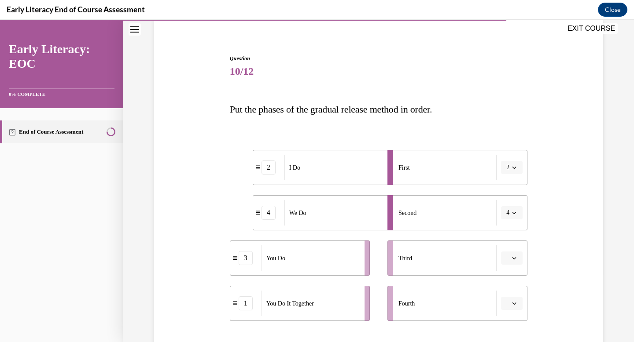
click at [514, 259] on icon "button" at bounding box center [514, 258] width 4 height 2
click at [507, 184] on span "1" at bounding box center [508, 185] width 3 height 7
click at [514, 306] on span "button" at bounding box center [514, 304] width 6 height 6
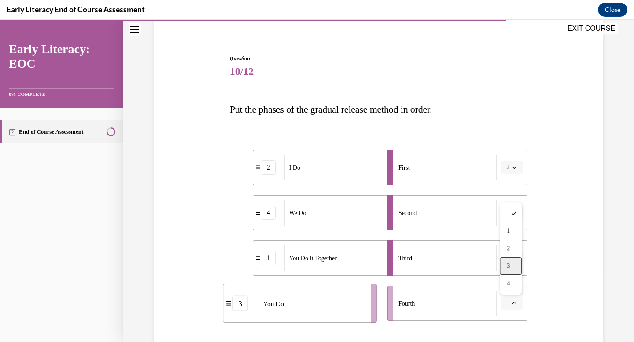
click at [512, 274] on div "3" at bounding box center [511, 266] width 22 height 18
click at [592, 276] on div "Question 10/12 Put the phases of the gradual release method in order. 2 I Do 4 …" at bounding box center [378, 229] width 453 height 402
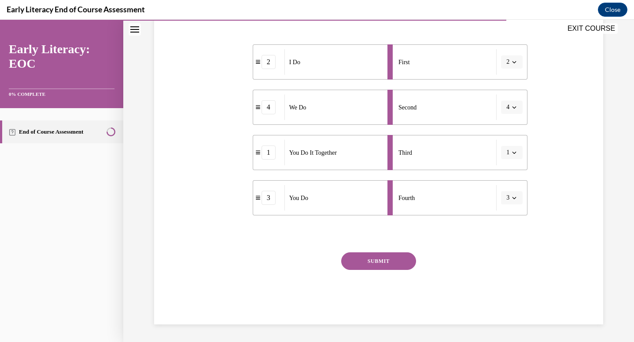
click at [397, 259] on button "SUBMIT" at bounding box center [378, 262] width 75 height 18
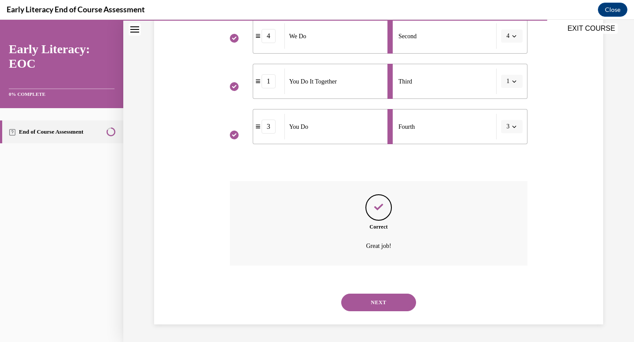
click at [378, 294] on button "NEXT" at bounding box center [378, 303] width 75 height 18
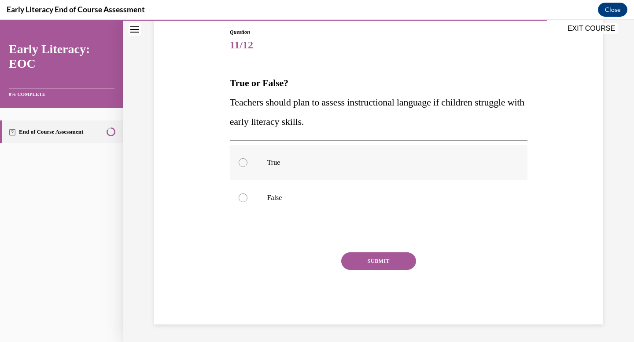
click at [345, 159] on p "True" at bounding box center [386, 162] width 239 height 9
click at [392, 265] on button "SUBMIT" at bounding box center [378, 262] width 75 height 18
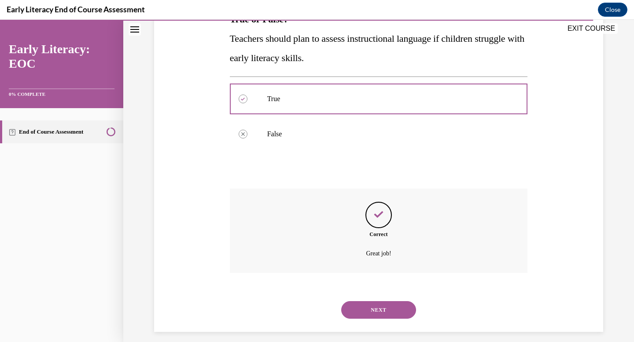
scroll to position [165, 0]
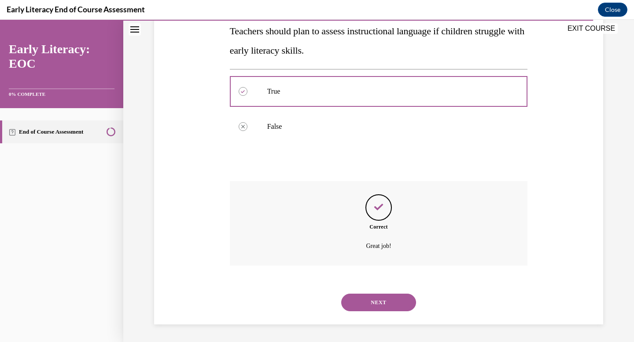
click at [401, 312] on div "NEXT" at bounding box center [379, 302] width 298 height 35
click at [395, 305] on button "NEXT" at bounding box center [378, 303] width 75 height 18
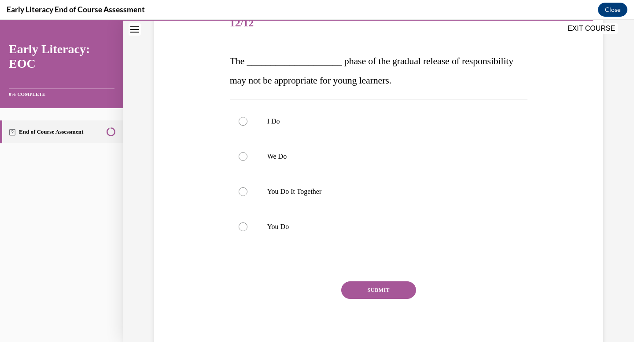
scroll to position [118, 0]
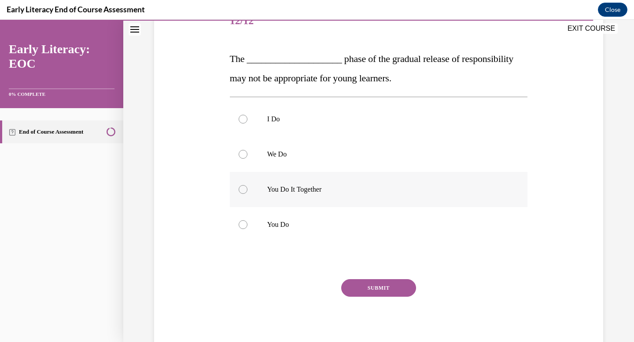
click at [333, 183] on div at bounding box center [379, 189] width 298 height 35
click at [376, 284] on button "SUBMIT" at bounding box center [378, 288] width 75 height 18
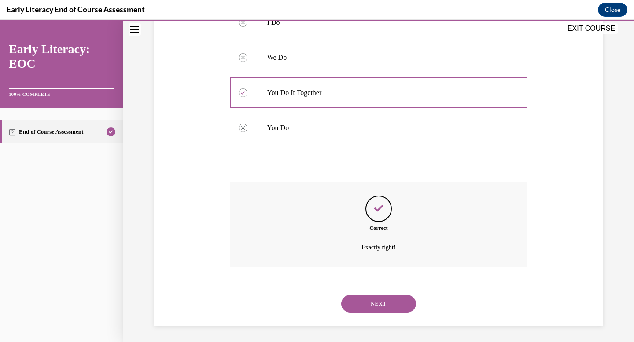
scroll to position [217, 0]
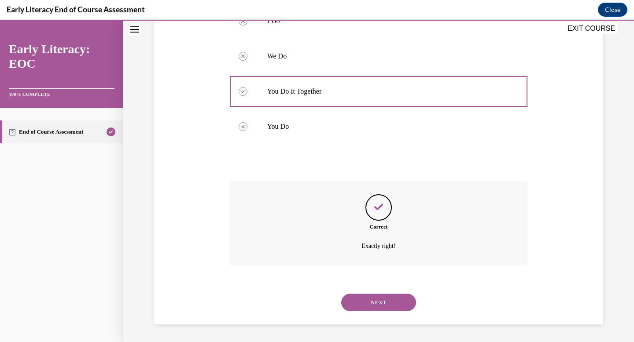
click at [403, 298] on button "NEXT" at bounding box center [378, 303] width 75 height 18
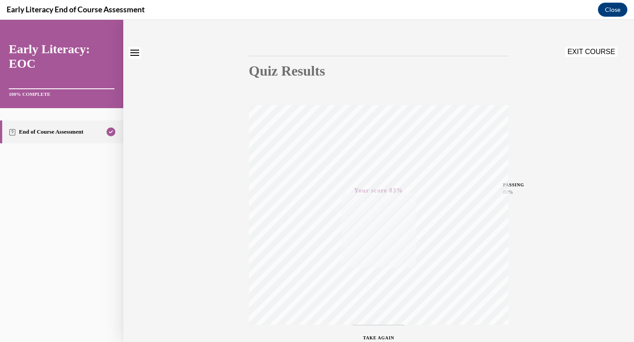
scroll to position [0, 0]
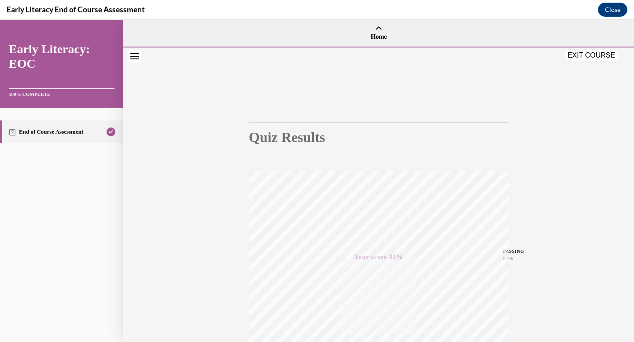
click at [580, 61] on div "EXIT COURSE" at bounding box center [592, 56] width 55 height 12
click at [592, 53] on button "EXIT COURSE" at bounding box center [591, 55] width 53 height 11
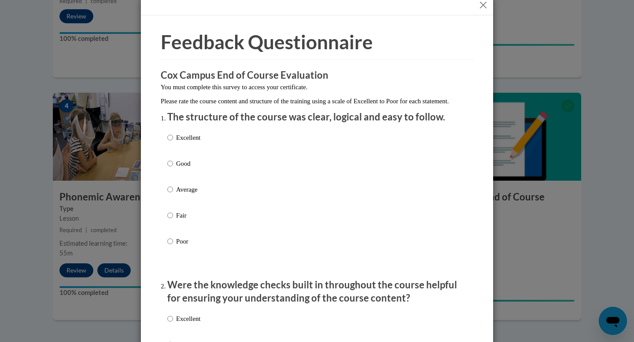
scroll to position [15, 0]
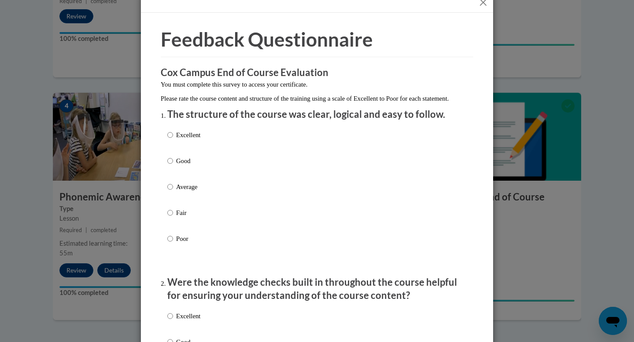
click at [185, 166] on p "Good" at bounding box center [188, 161] width 24 height 10
click at [173, 166] on input "Good" at bounding box center [170, 161] width 6 height 10
radio input "true"
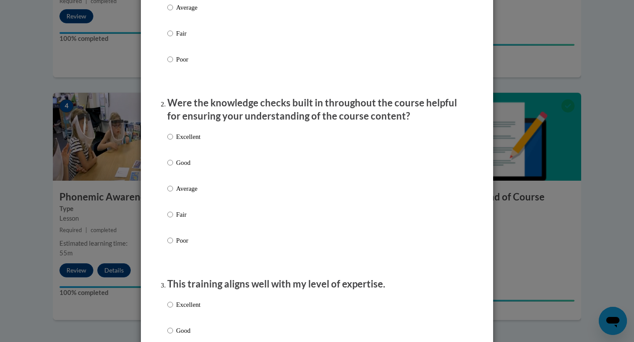
click at [192, 168] on p "Good" at bounding box center [188, 163] width 24 height 10
click at [173, 168] on input "Good" at bounding box center [170, 163] width 6 height 10
radio input "true"
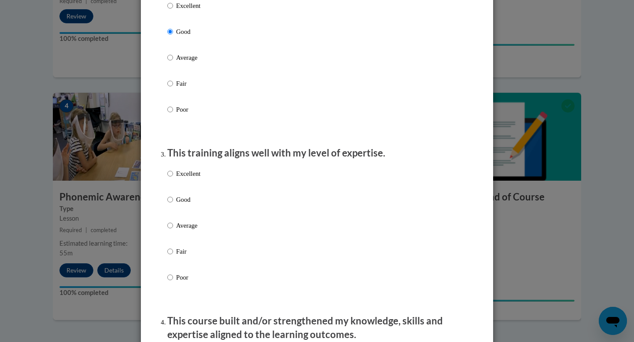
click at [184, 214] on label "Good" at bounding box center [183, 207] width 33 height 24
click at [173, 205] on input "Good" at bounding box center [170, 200] width 6 height 10
radio input "true"
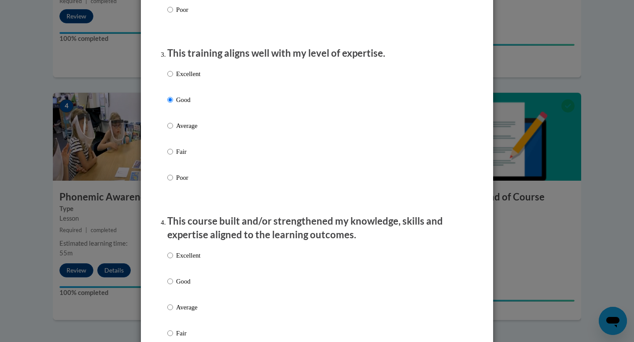
click at [179, 287] on p "Good" at bounding box center [188, 282] width 24 height 10
click at [173, 287] on input "Good" at bounding box center [170, 282] width 6 height 10
radio input "true"
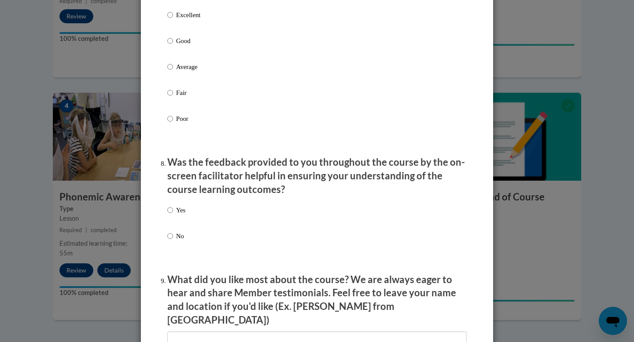
scroll to position [1488, 0]
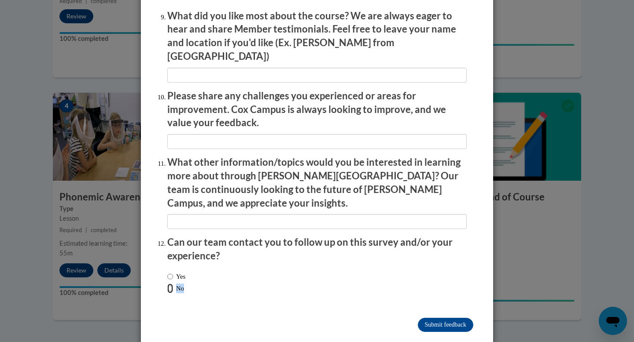
click at [171, 284] on input "No" at bounding box center [170, 289] width 6 height 10
radio input "true"
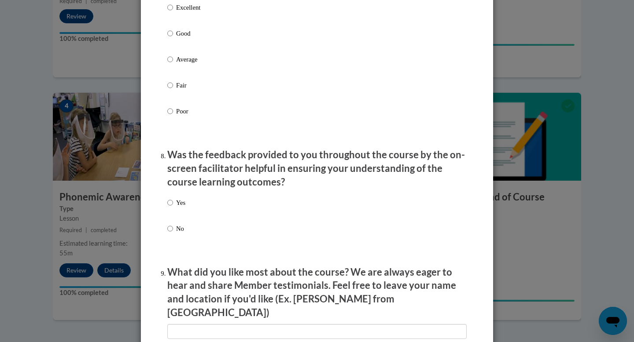
scroll to position [1232, 0]
click at [179, 216] on label "Yes" at bounding box center [176, 210] width 18 height 24
click at [173, 207] on input "Yes" at bounding box center [170, 203] width 6 height 10
radio input "true"
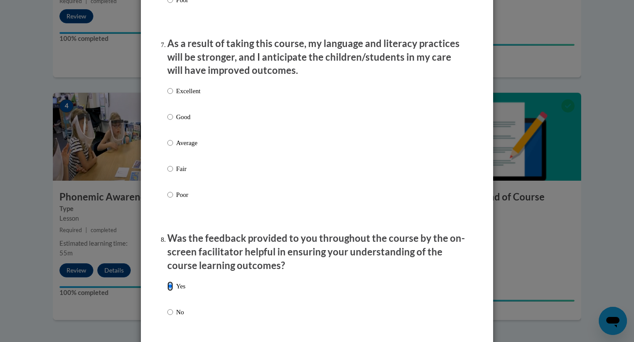
scroll to position [1147, 0]
click at [175, 129] on label "Good" at bounding box center [183, 125] width 33 height 24
click at [173, 123] on input "Good" at bounding box center [170, 118] width 6 height 10
radio input "true"
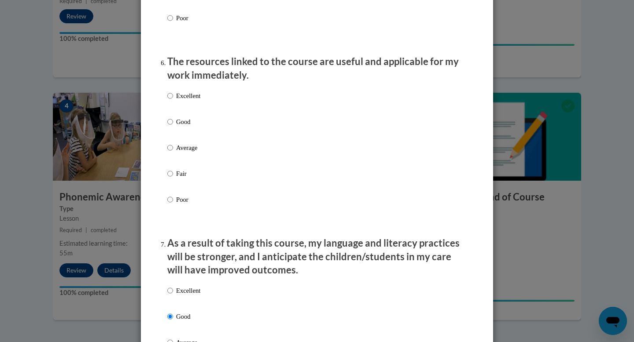
click at [188, 127] on p "Good" at bounding box center [188, 122] width 24 height 10
click at [173, 127] on input "Good" at bounding box center [170, 122] width 6 height 10
radio input "true"
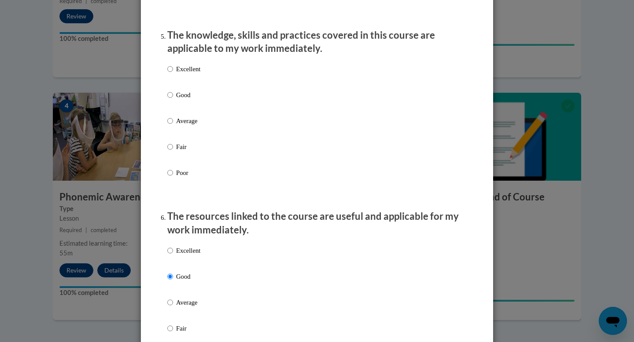
click at [187, 100] on p "Good" at bounding box center [188, 95] width 24 height 10
click at [173, 100] on input "Good" at bounding box center [170, 95] width 6 height 10
radio input "true"
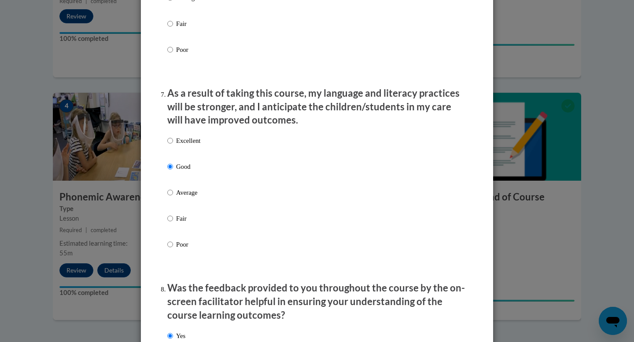
scroll to position [1488, 0]
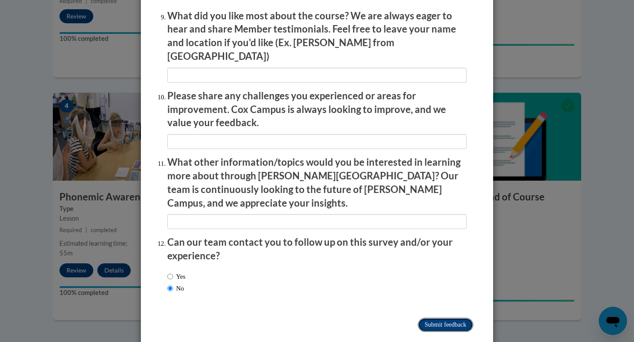
click at [451, 318] on input "Submit feedback" at bounding box center [445, 325] width 55 height 14
click at [439, 318] on input "Submitting" at bounding box center [445, 325] width 55 height 14
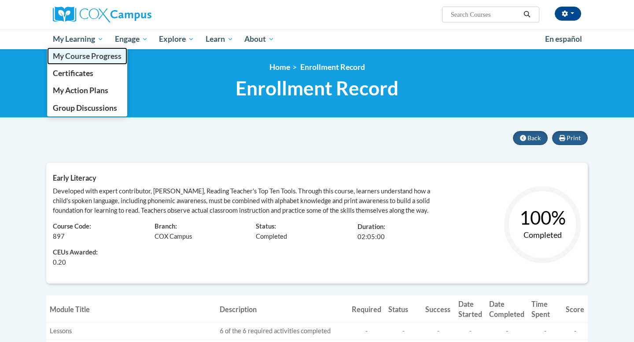
click at [76, 57] on span "My Course Progress" at bounding box center [87, 55] width 69 height 9
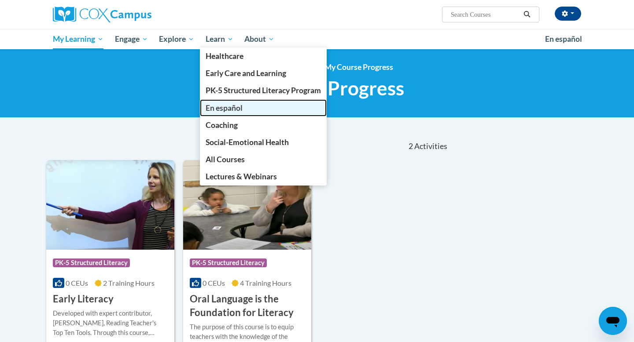
click at [232, 99] on link "En español" at bounding box center [263, 107] width 127 height 17
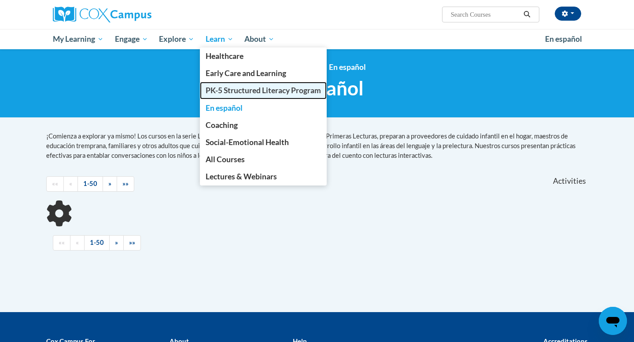
click at [229, 89] on span "PK-5 Structured Literacy Program" at bounding box center [263, 90] width 115 height 9
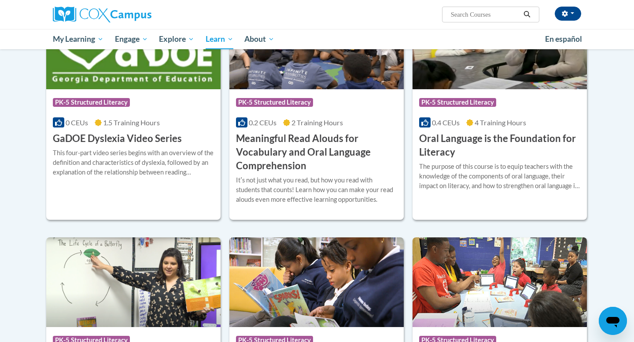
scroll to position [551, 0]
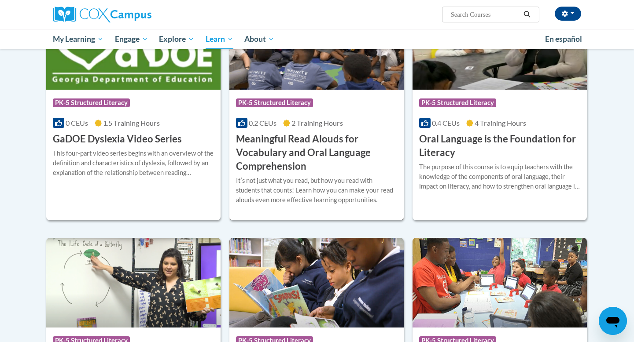
click at [295, 150] on h3 "Meaningful Read Alouds for Vocabulary and Oral Language Comprehension" at bounding box center [316, 152] width 161 height 40
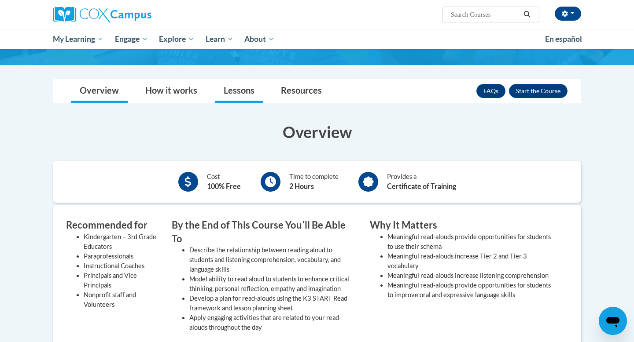
scroll to position [110, 0]
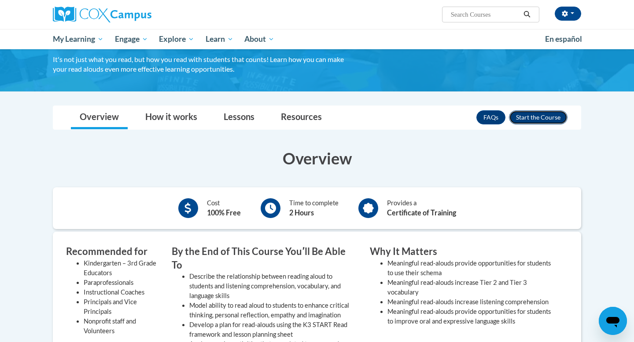
click at [531, 118] on button "Enroll" at bounding box center [538, 117] width 59 height 14
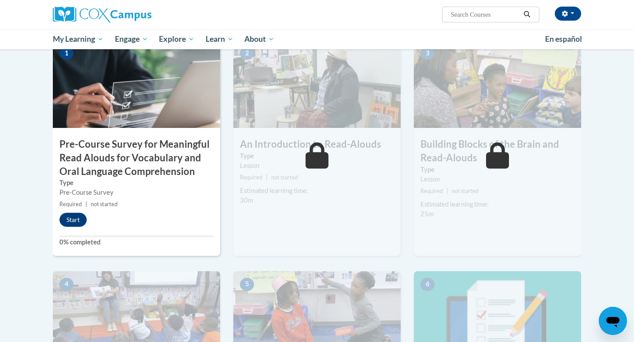
scroll to position [201, 0]
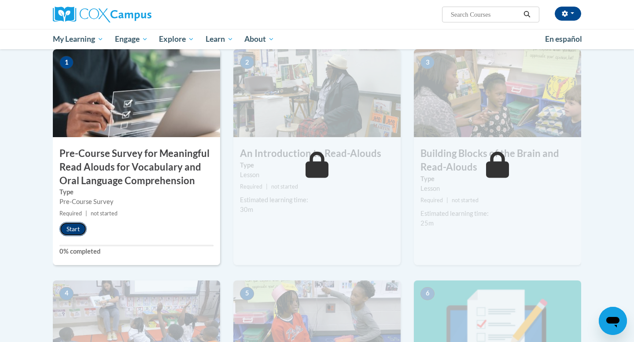
click at [75, 229] on button "Start" at bounding box center [72, 229] width 27 height 14
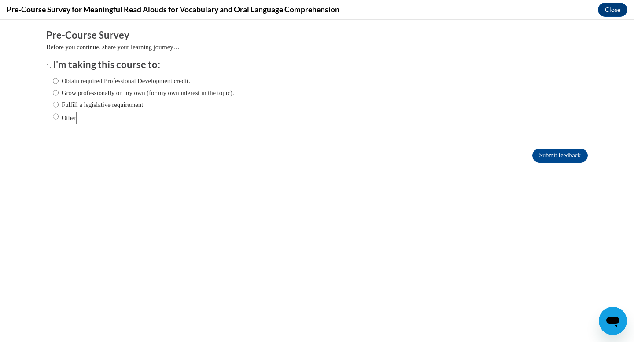
scroll to position [0, 0]
click at [121, 103] on label "Fulfill a legislative requirement." at bounding box center [99, 105] width 92 height 10
click at [59, 103] on input "Fulfill a legislative requirement." at bounding box center [56, 105] width 6 height 10
radio input "true"
click at [541, 157] on input "Submit feedback" at bounding box center [559, 156] width 55 height 14
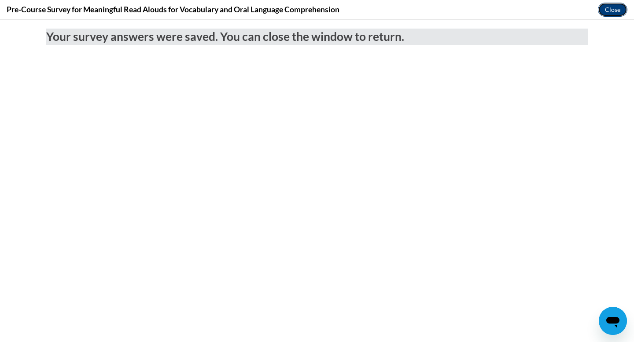
click at [606, 10] on button "Close" at bounding box center [612, 10] width 29 height 14
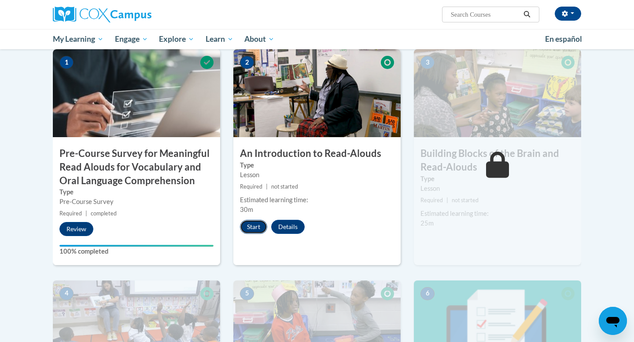
click at [258, 228] on button "Start" at bounding box center [253, 227] width 27 height 14
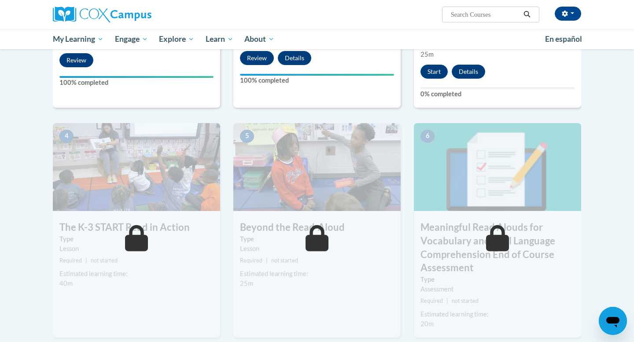
scroll to position [372, 0]
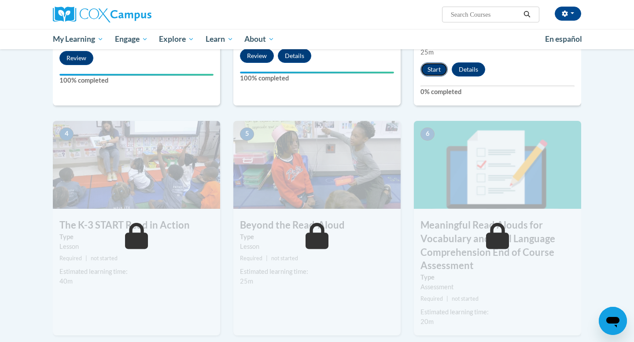
click at [438, 74] on button "Start" at bounding box center [433, 69] width 27 height 14
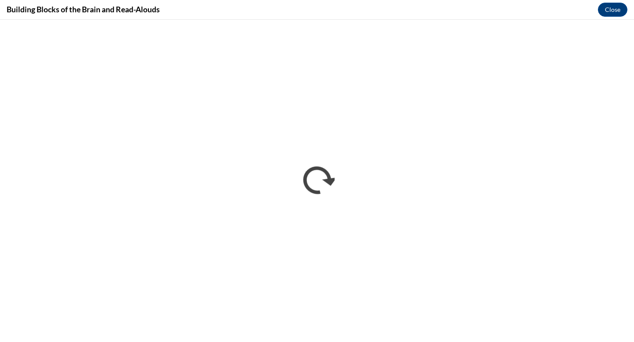
scroll to position [0, 0]
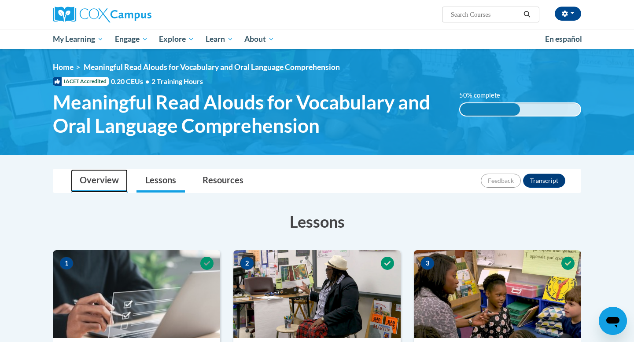
click at [97, 179] on link "Overview" at bounding box center [99, 180] width 57 height 23
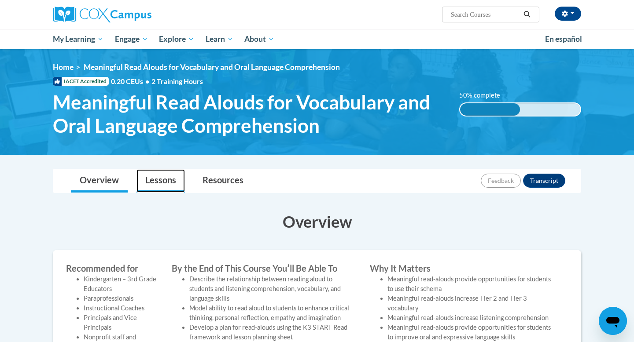
click at [154, 179] on link "Lessons" at bounding box center [160, 180] width 48 height 23
